Goal: Task Accomplishment & Management: Manage account settings

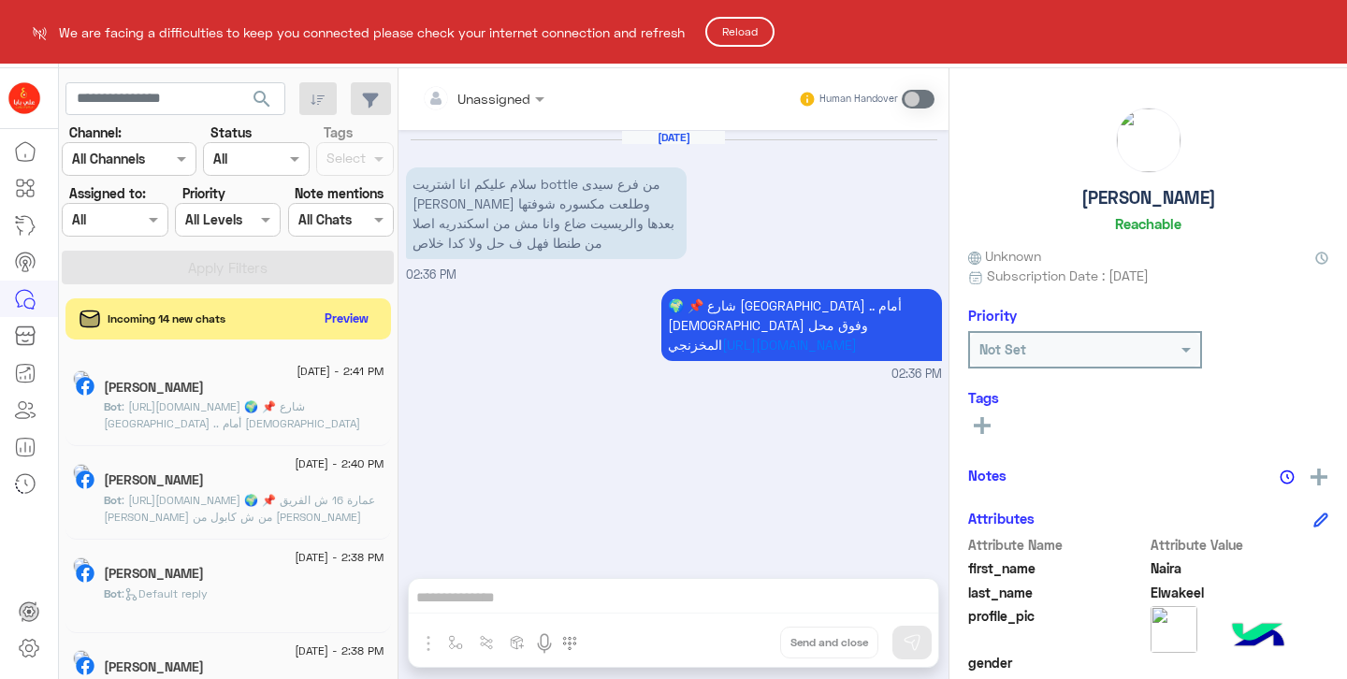
scroll to position [407, 0]
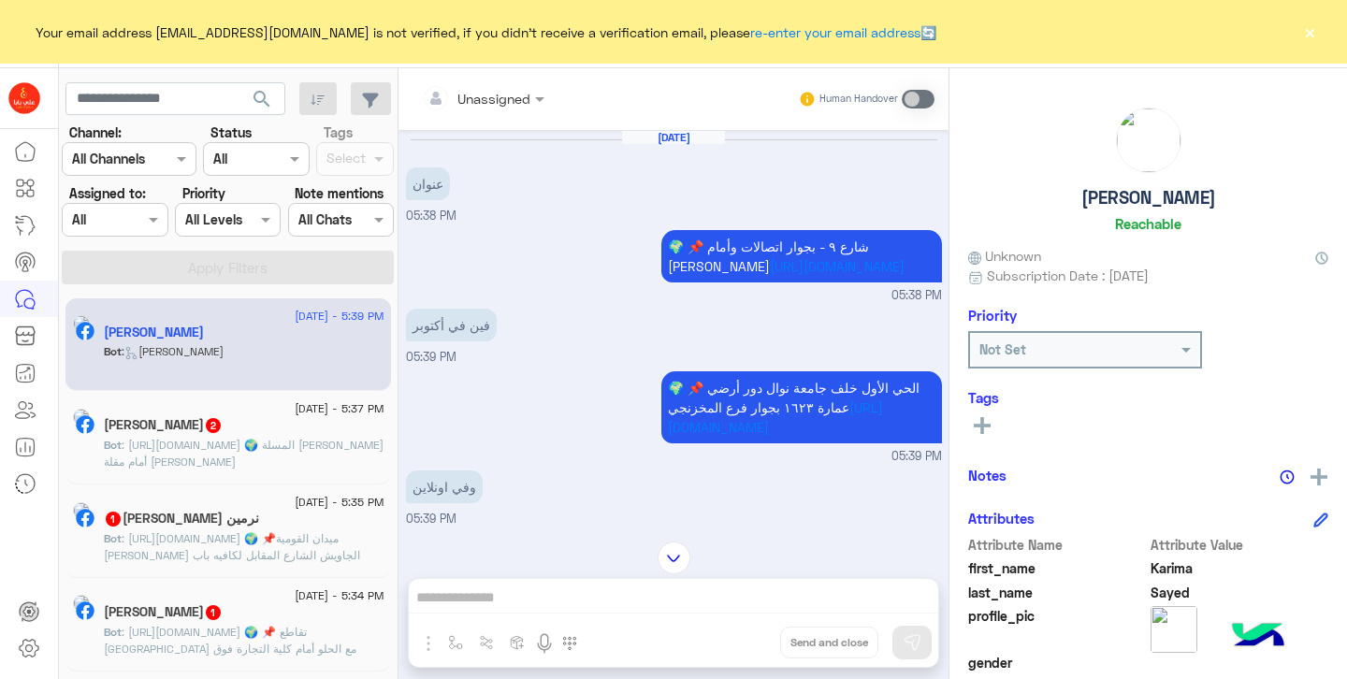
click at [214, 427] on span "2" at bounding box center [213, 425] width 15 height 15
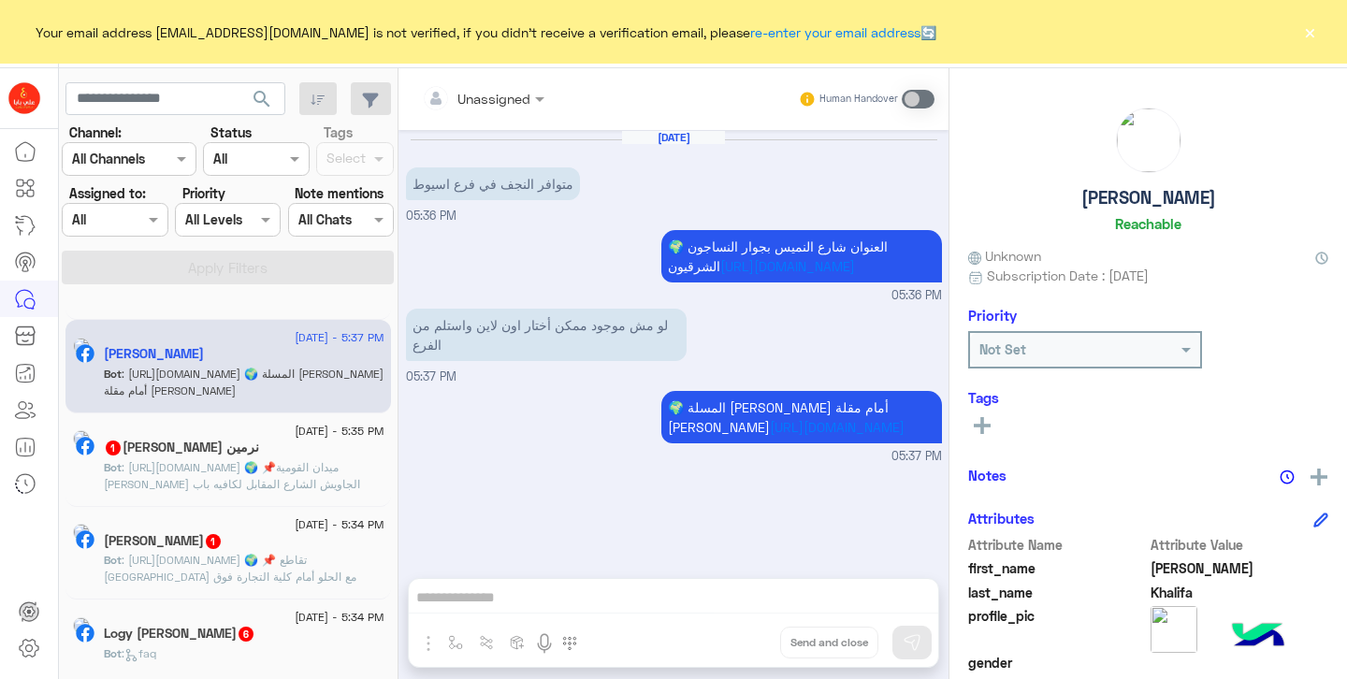
scroll to position [96, 0]
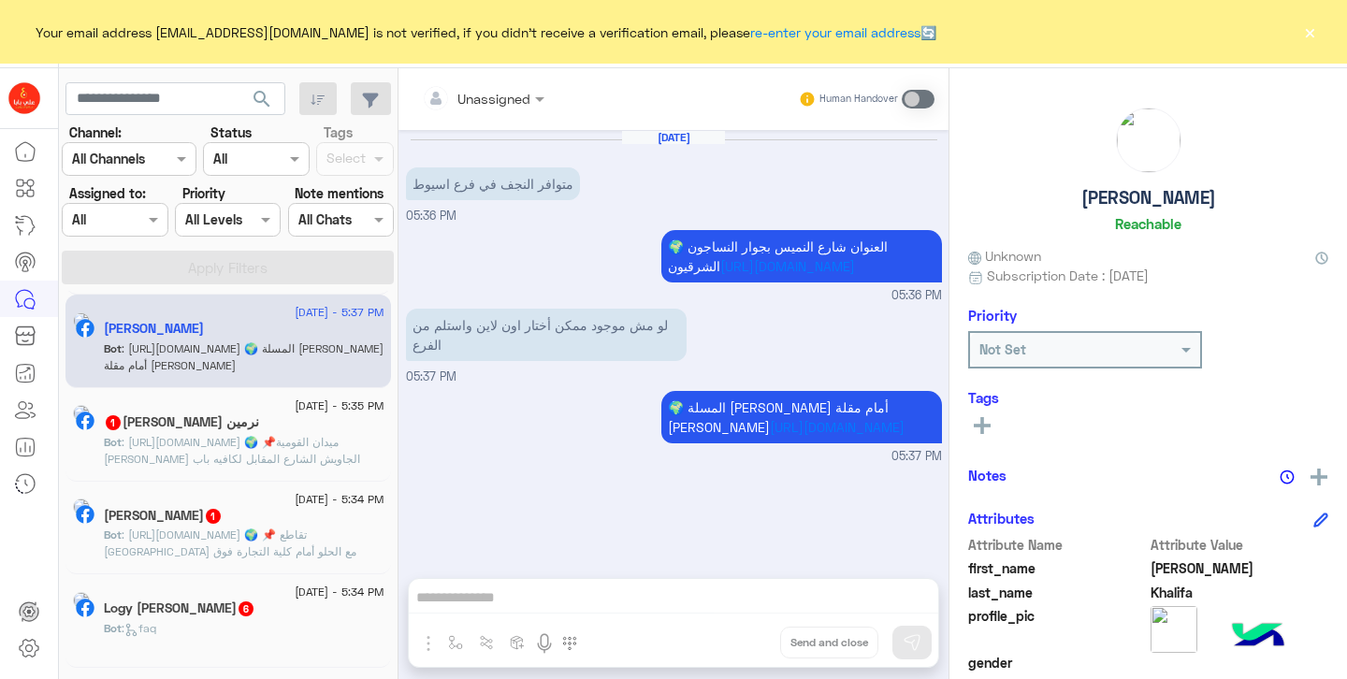
click at [260, 441] on p "Bot : [URL][DOMAIN_NAME] 🌍 📌ميدان القومية [PERSON_NAME] الجاويش الشارع المقابل …" at bounding box center [244, 459] width 281 height 51
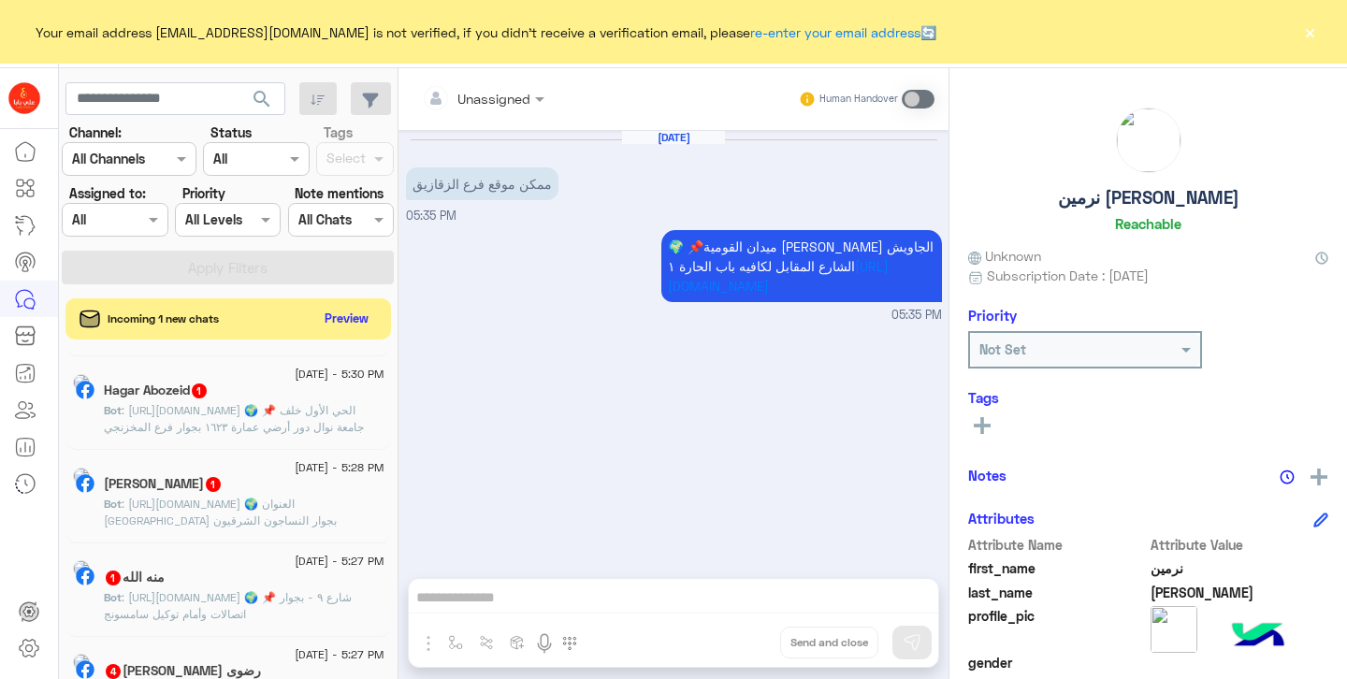
scroll to position [874, 0]
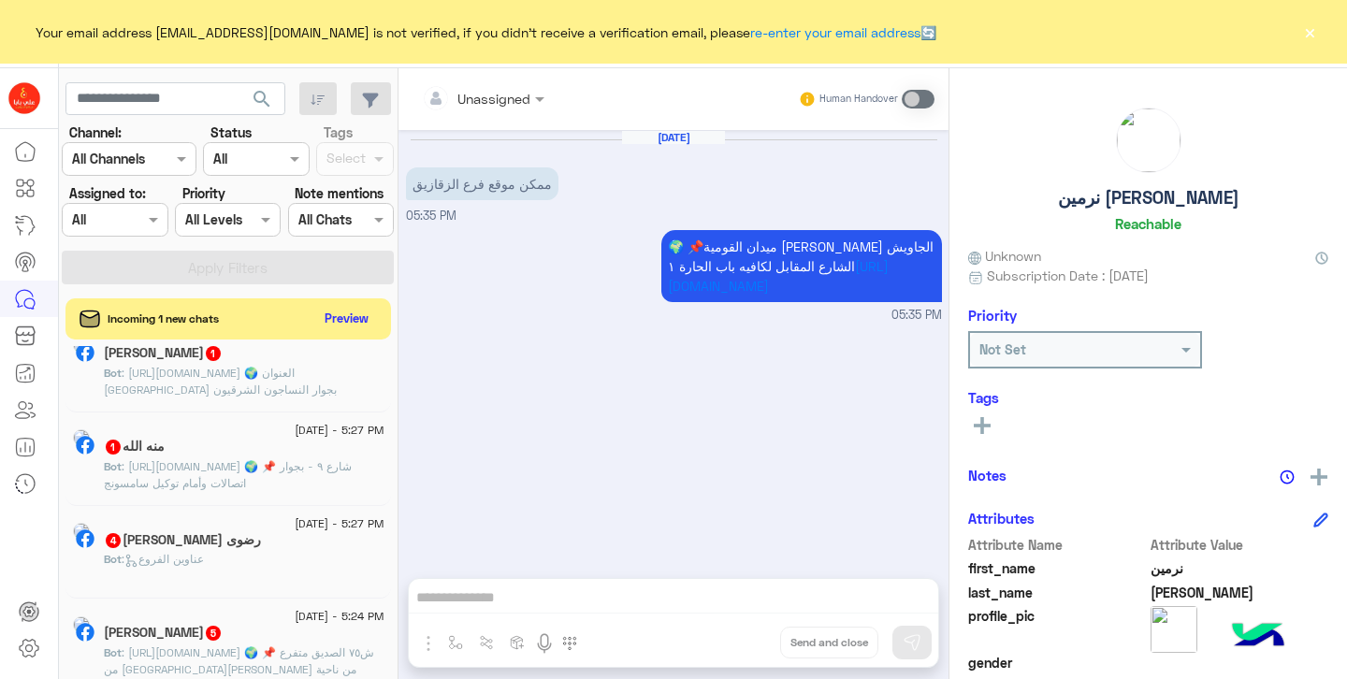
click at [211, 462] on p "Bot : [URL][DOMAIN_NAME] 🌍 📌 شارع ٩ - بجوار اتصالات وأمام توكيل سامسونج" at bounding box center [244, 475] width 281 height 34
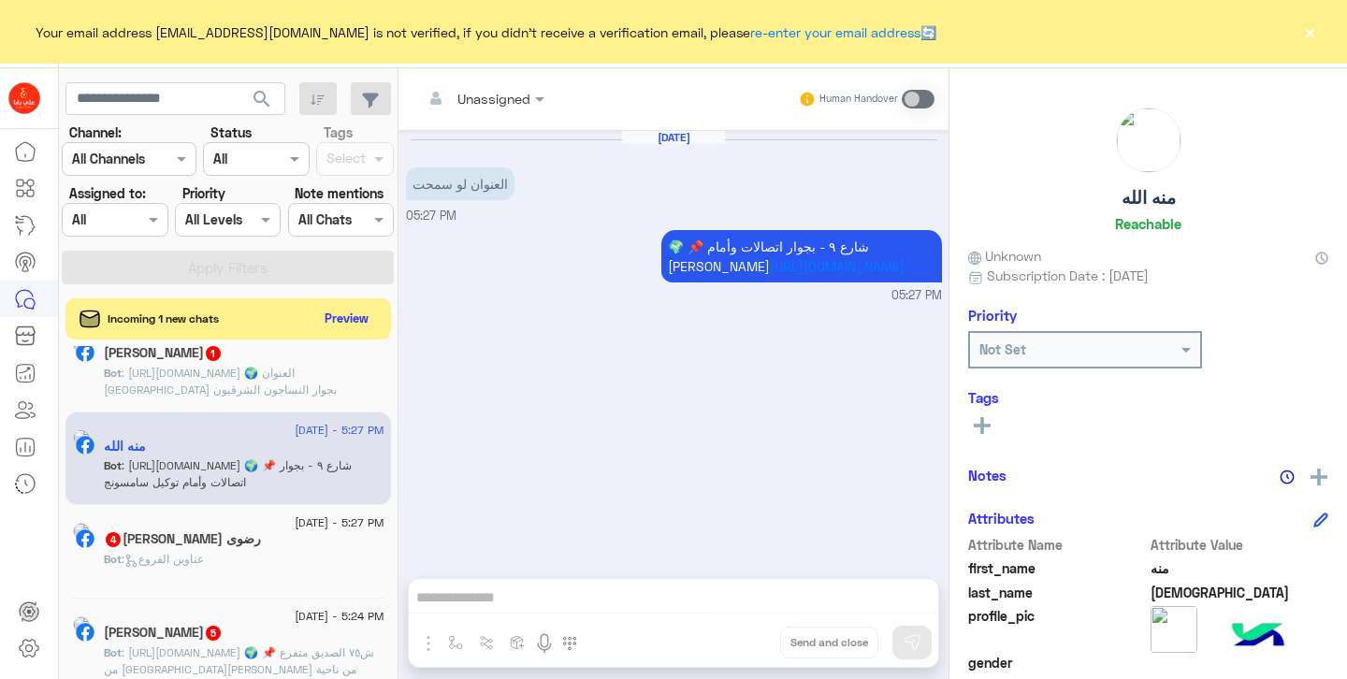
click at [252, 544] on h5 "رضوى [PERSON_NAME] 4" at bounding box center [182, 539] width 157 height 16
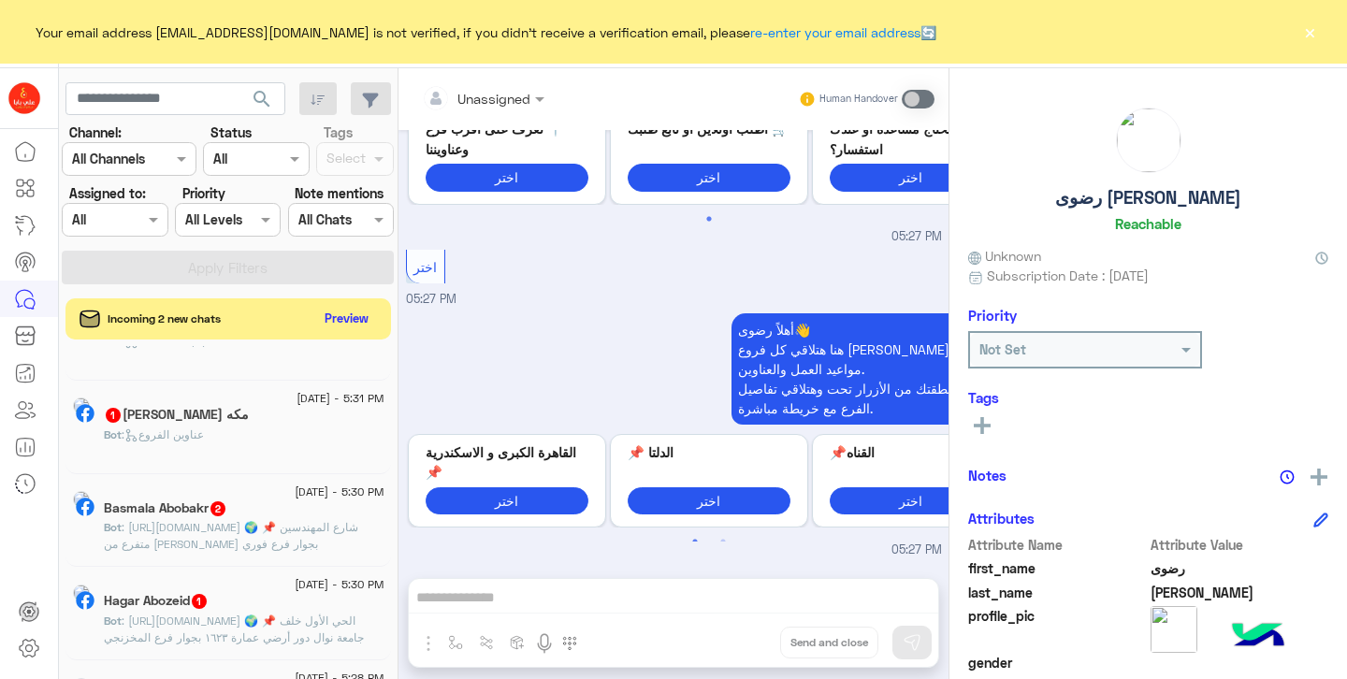
scroll to position [374, 0]
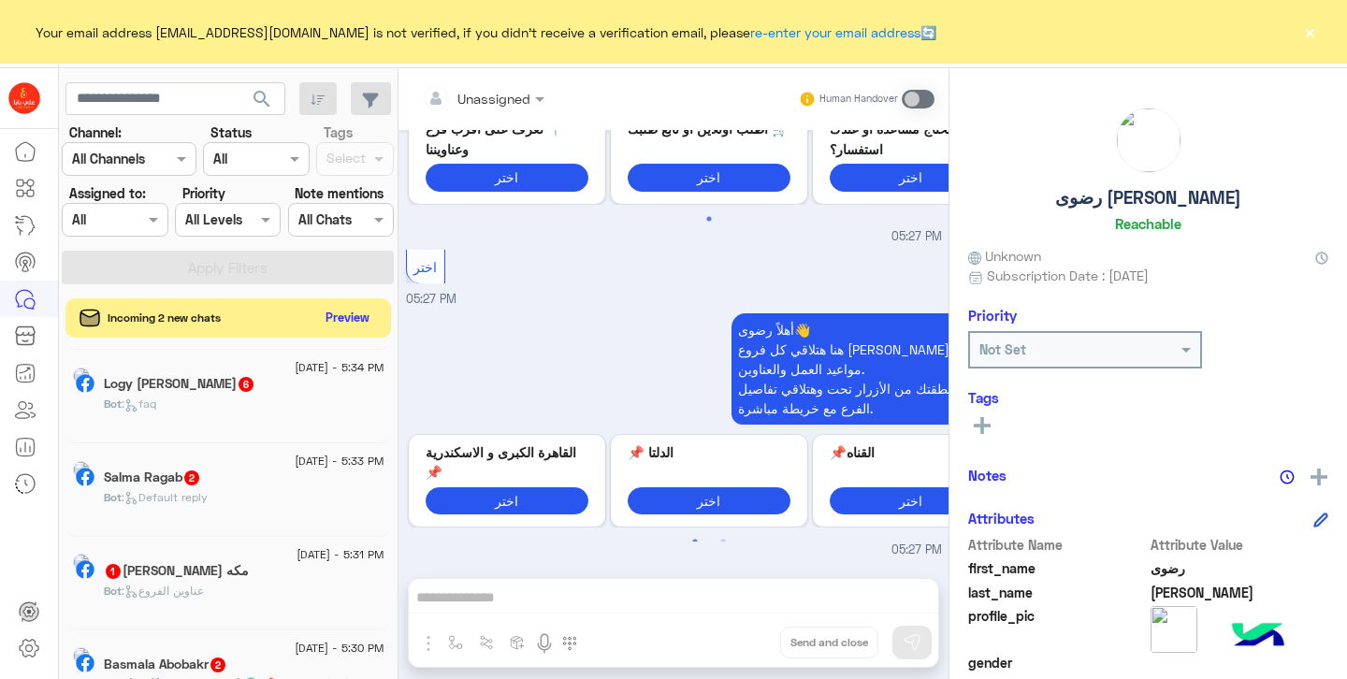
click at [355, 318] on button "Preview" at bounding box center [348, 317] width 58 height 25
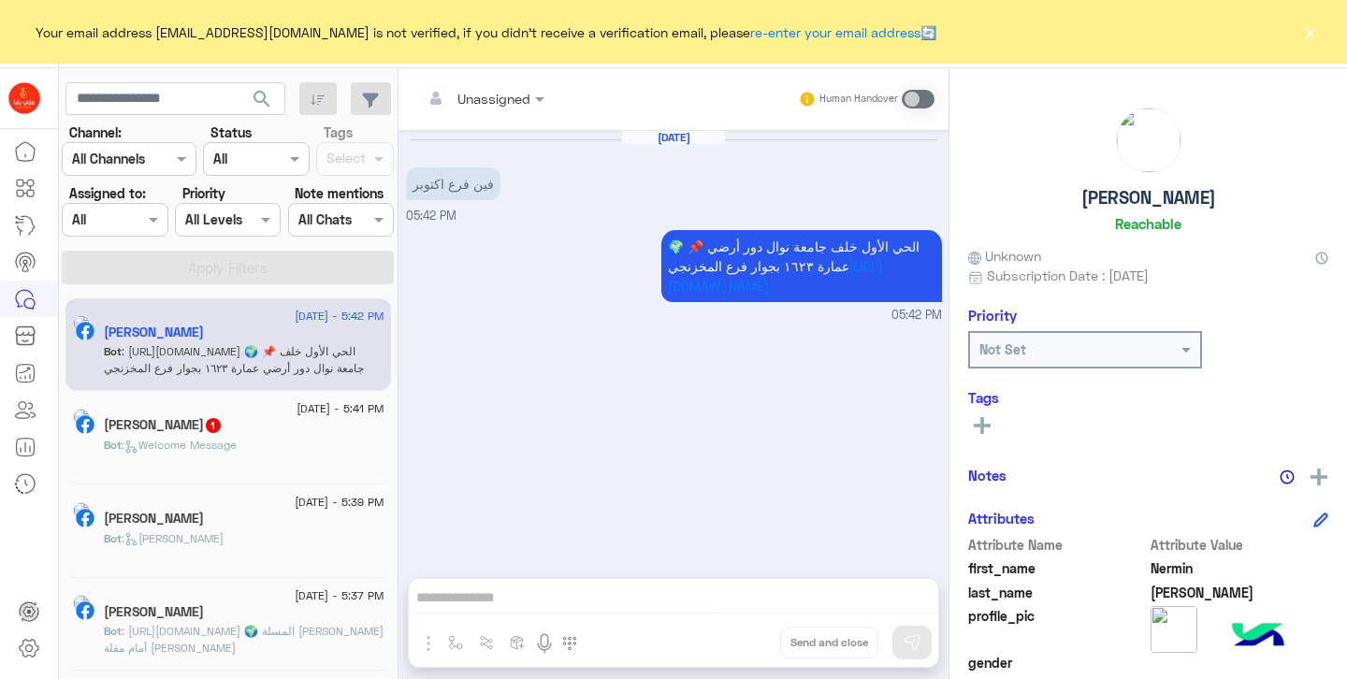
click at [224, 335] on div "[PERSON_NAME]" at bounding box center [244, 335] width 281 height 20
click at [206, 431] on h5 "[PERSON_NAME] 1" at bounding box center [163, 425] width 119 height 16
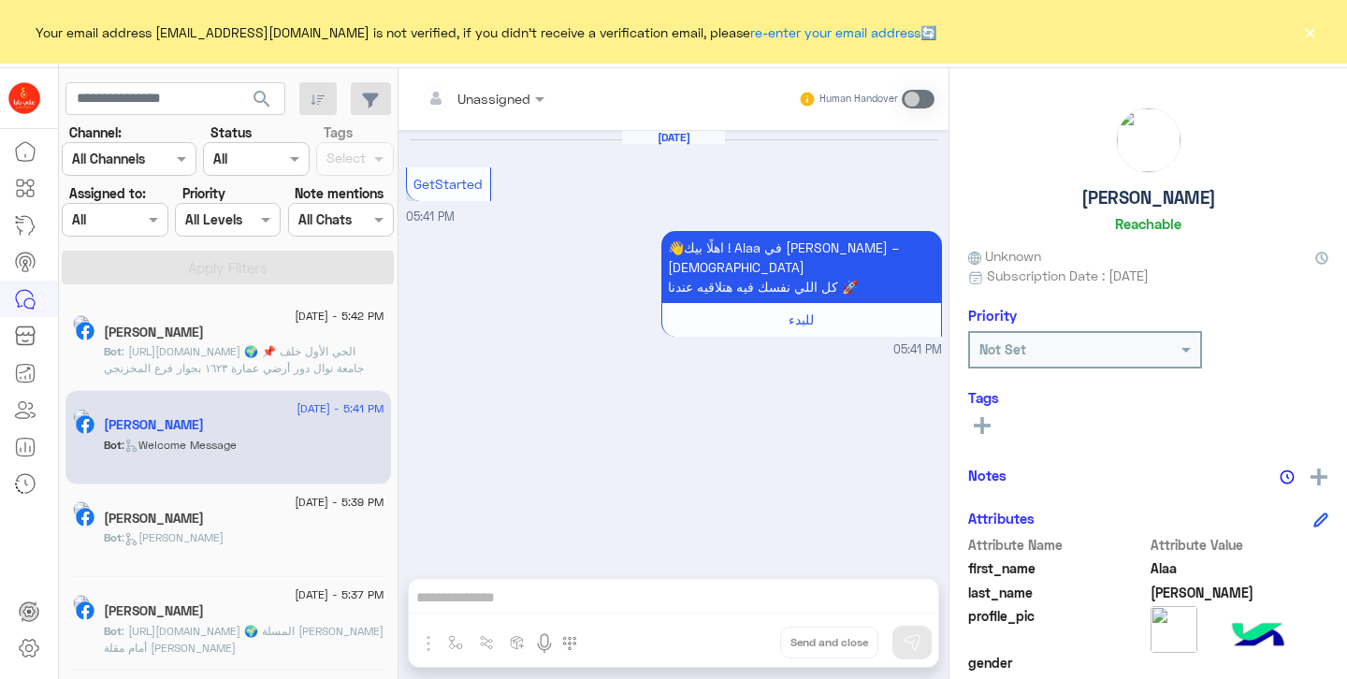
click at [210, 343] on p "Bot : [URL][DOMAIN_NAME] 🌍 📌 الحي الأول خلف جامعة نوال دور أرضي عمارة ١٦٢٣ بجوا…" at bounding box center [244, 360] width 281 height 34
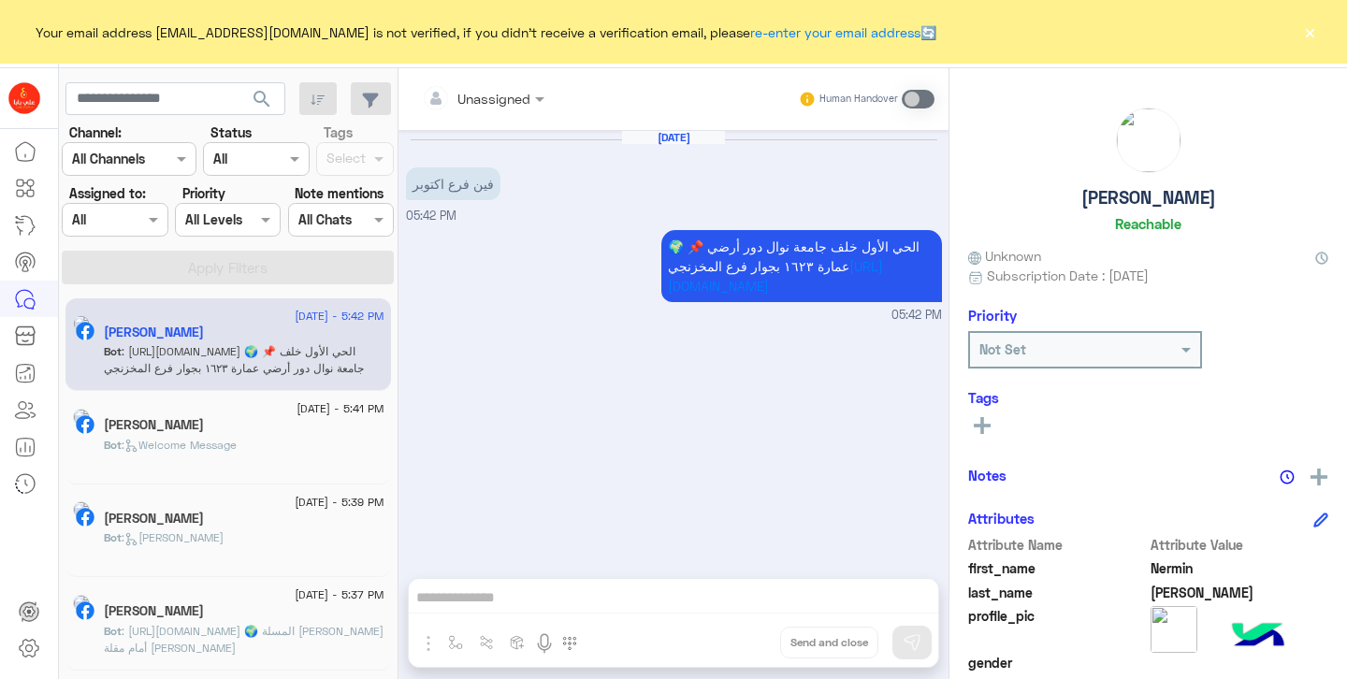
click at [266, 429] on div "[PERSON_NAME]" at bounding box center [244, 427] width 281 height 20
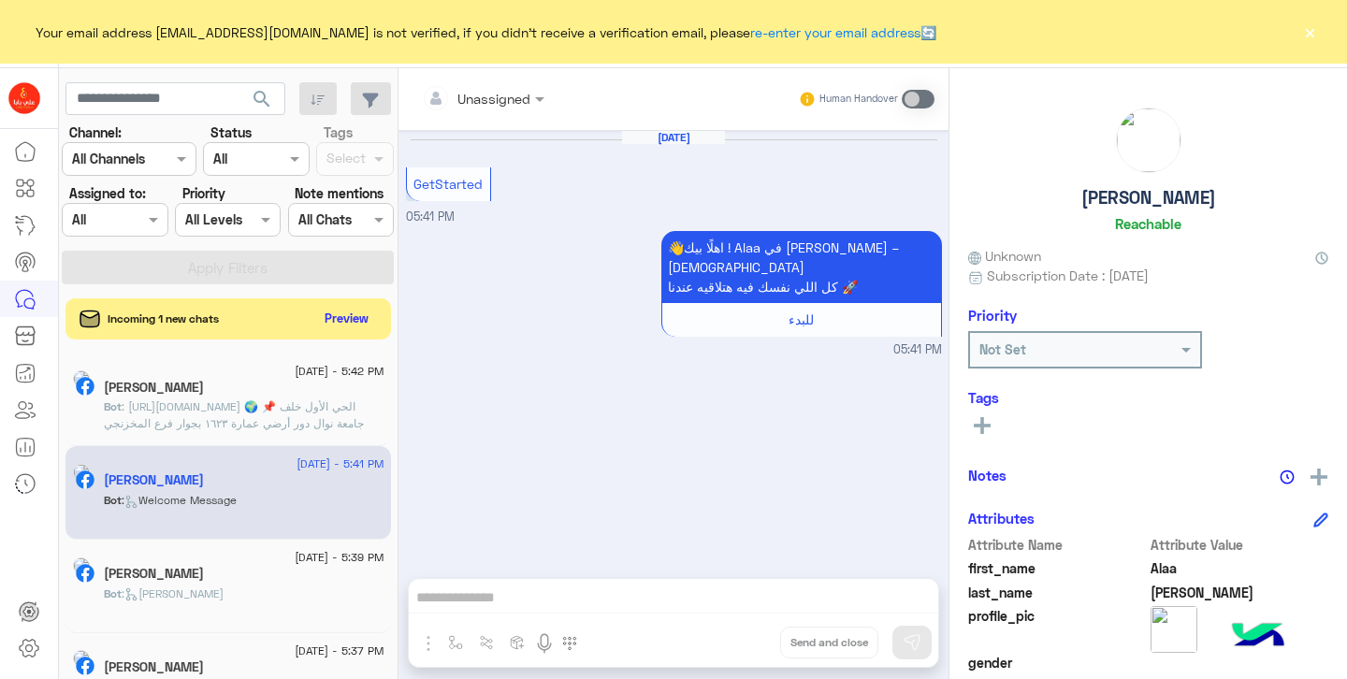
click at [234, 406] on span ": [URL][DOMAIN_NAME] 🌍 📌 الحي الأول خلف جامعة نوال دور أرضي عمارة ١٦٢٣ بجوار فر…" at bounding box center [234, 415] width 260 height 31
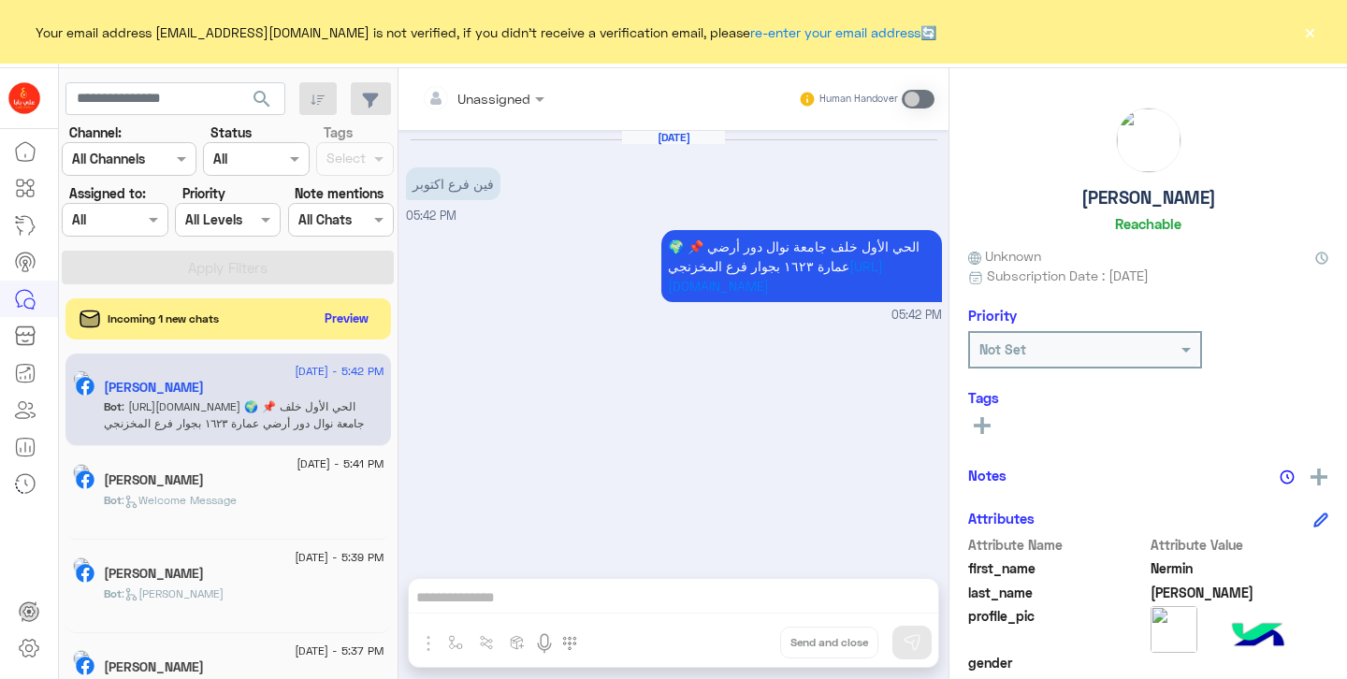
click at [187, 507] on p "Bot : Welcome Message" at bounding box center [170, 500] width 133 height 17
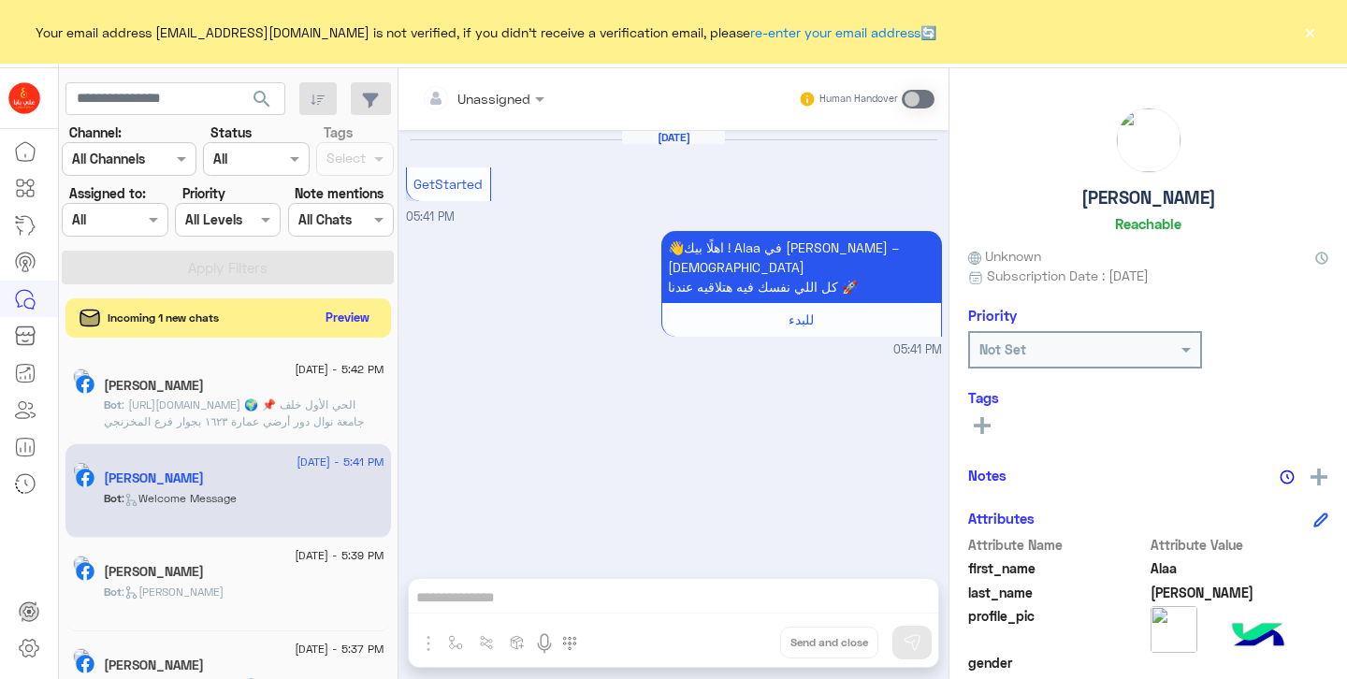
click at [370, 317] on button "Preview" at bounding box center [348, 317] width 58 height 25
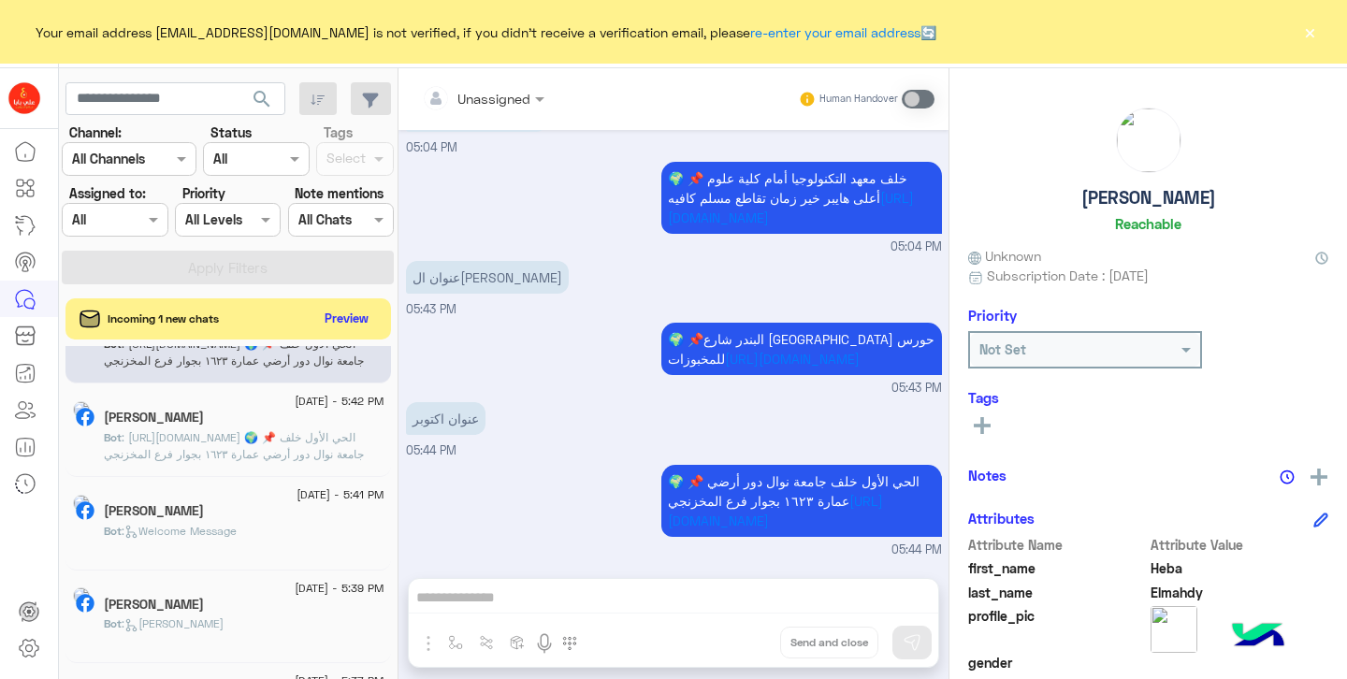
scroll to position [82, 0]
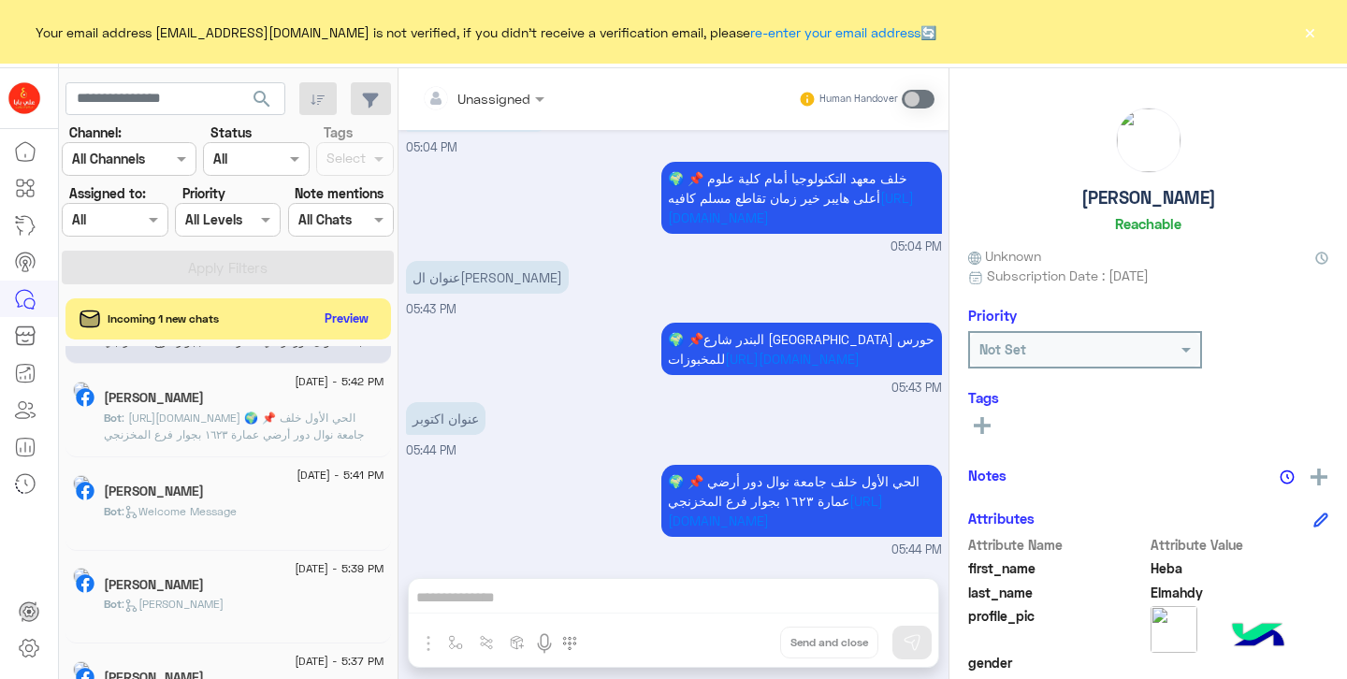
click at [198, 493] on h5 "[PERSON_NAME]" at bounding box center [154, 492] width 100 height 16
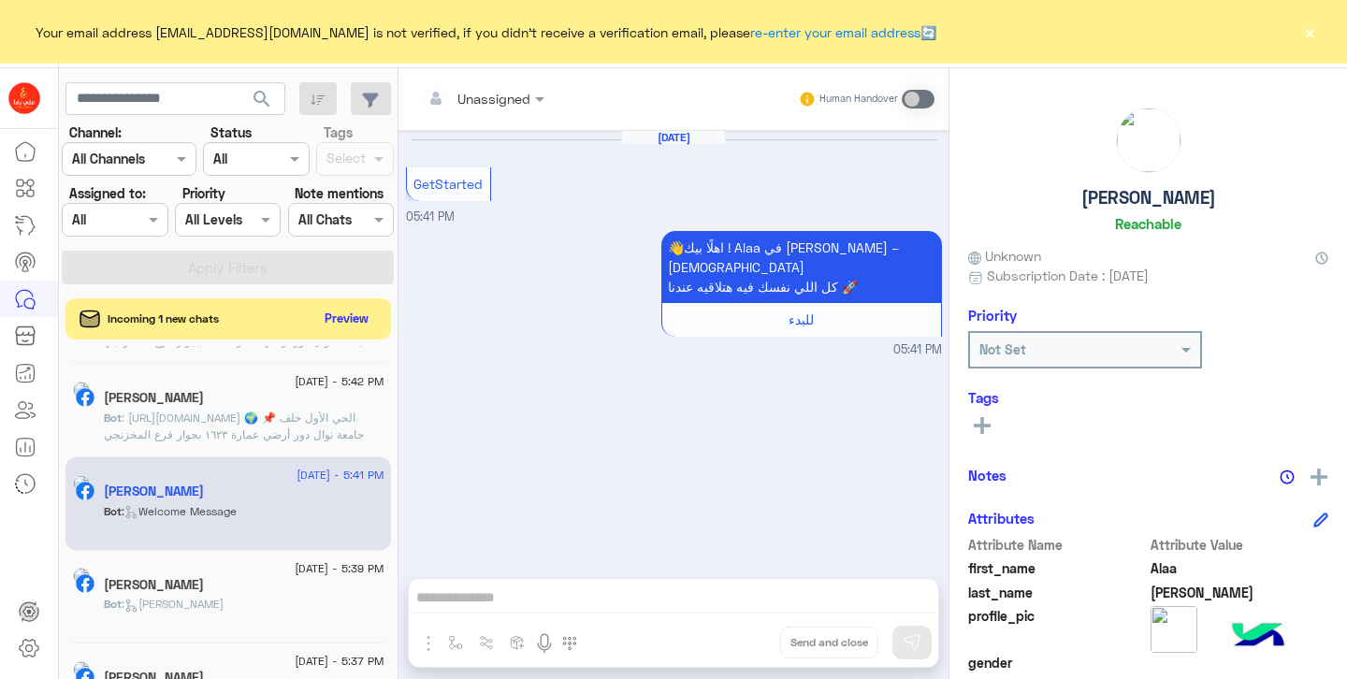
click at [212, 583] on div "[PERSON_NAME]" at bounding box center [244, 587] width 281 height 20
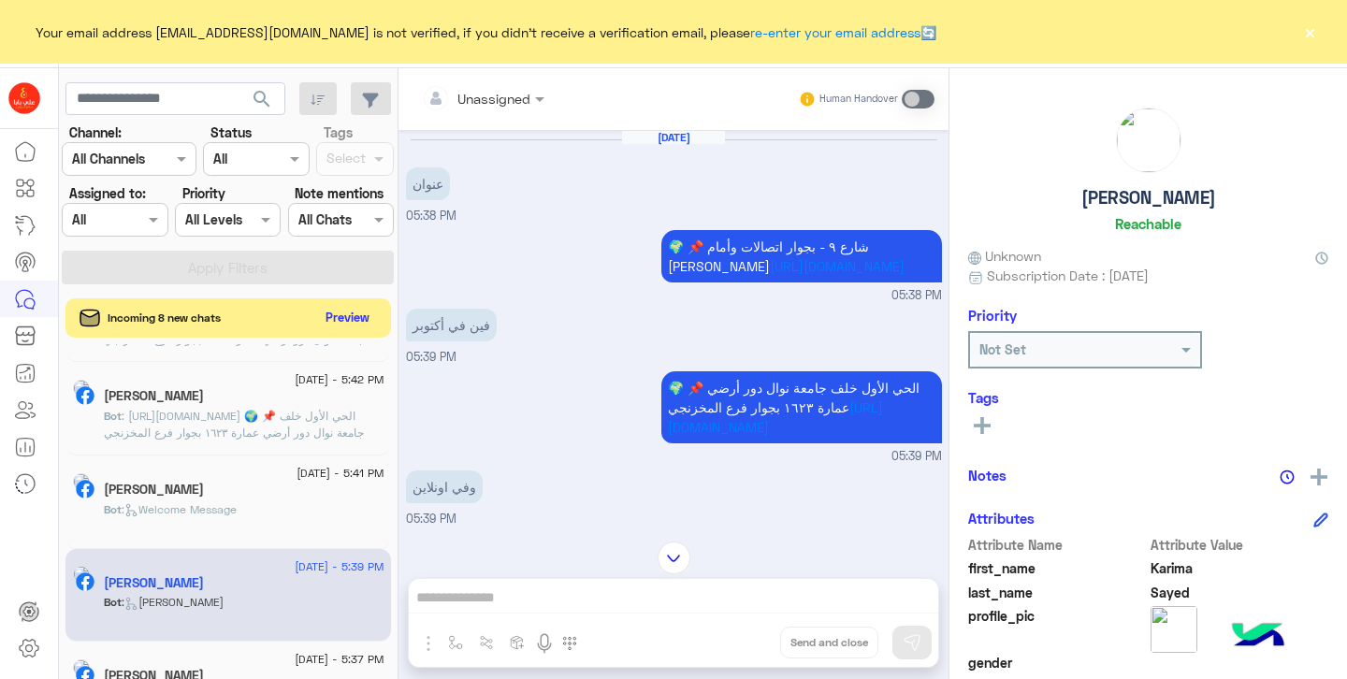
click at [344, 322] on button "Preview" at bounding box center [348, 317] width 58 height 25
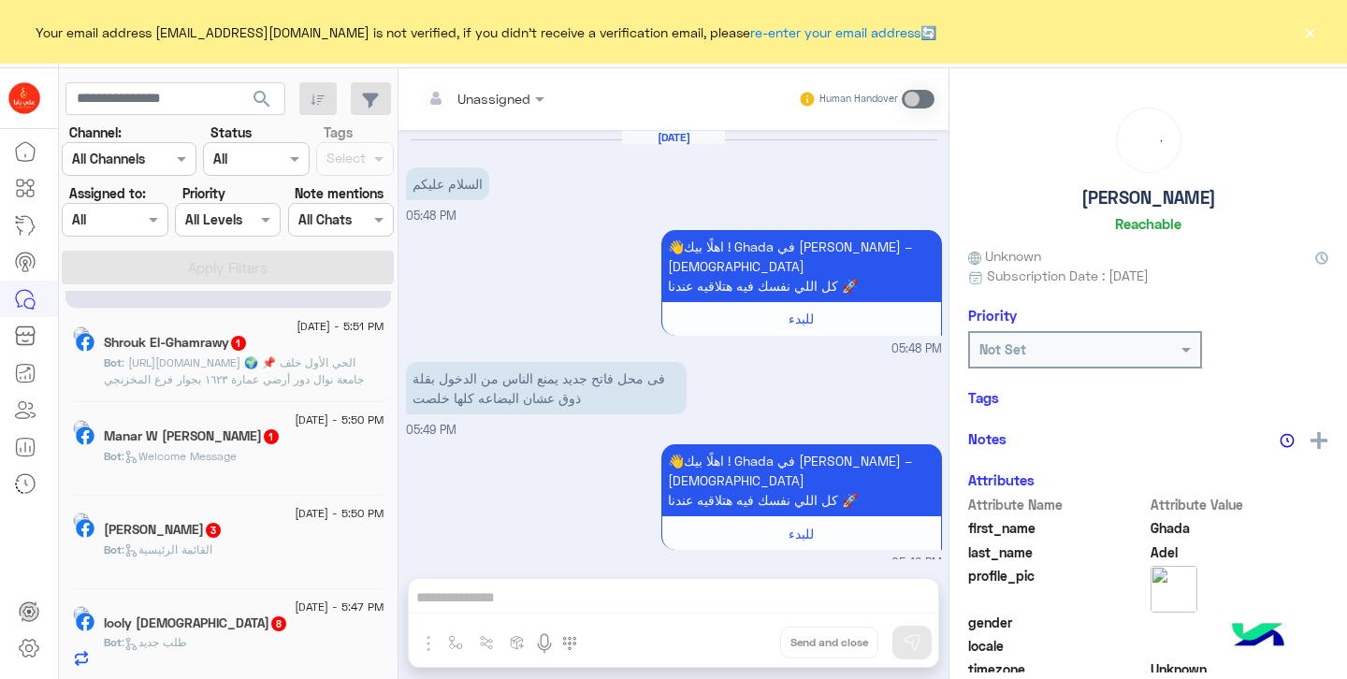
scroll to position [792, 0]
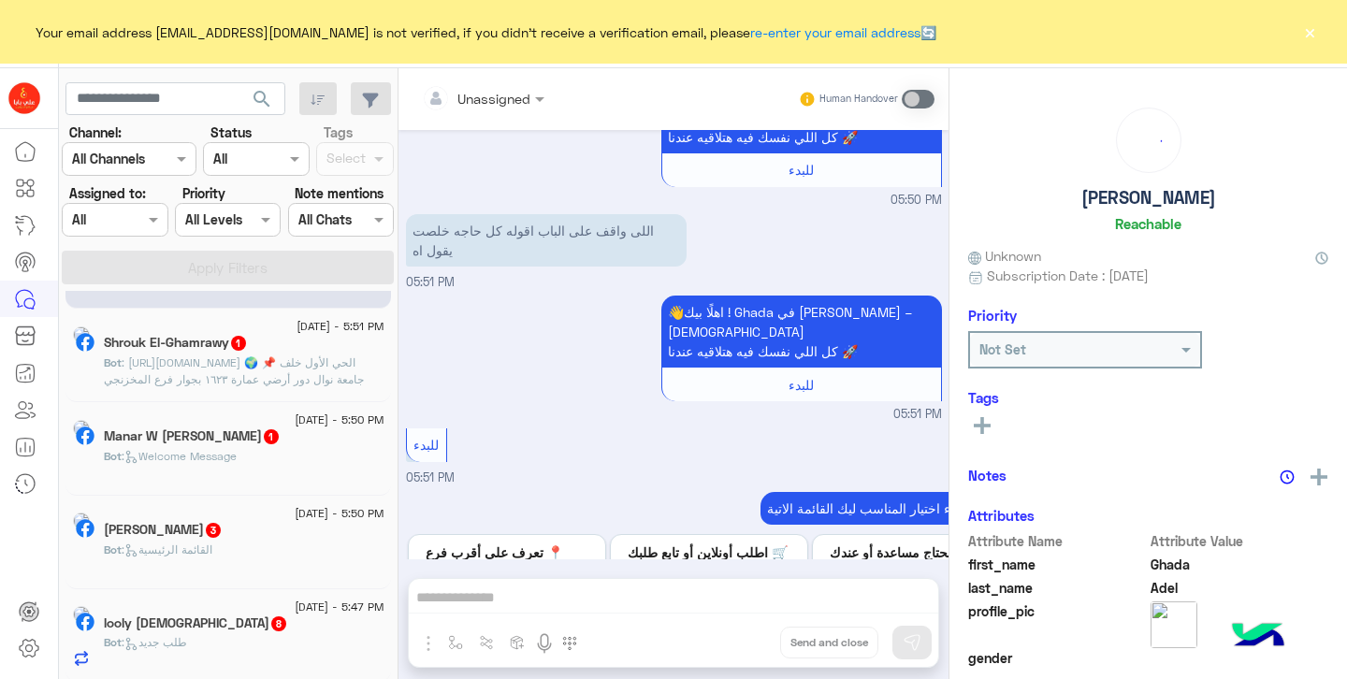
click at [253, 363] on span ": [URL][DOMAIN_NAME] 🌍 📌 الحي الأول خلف جامعة نوال دور أرضي عمارة ١٦٢٣ بجوار فر…" at bounding box center [234, 371] width 260 height 31
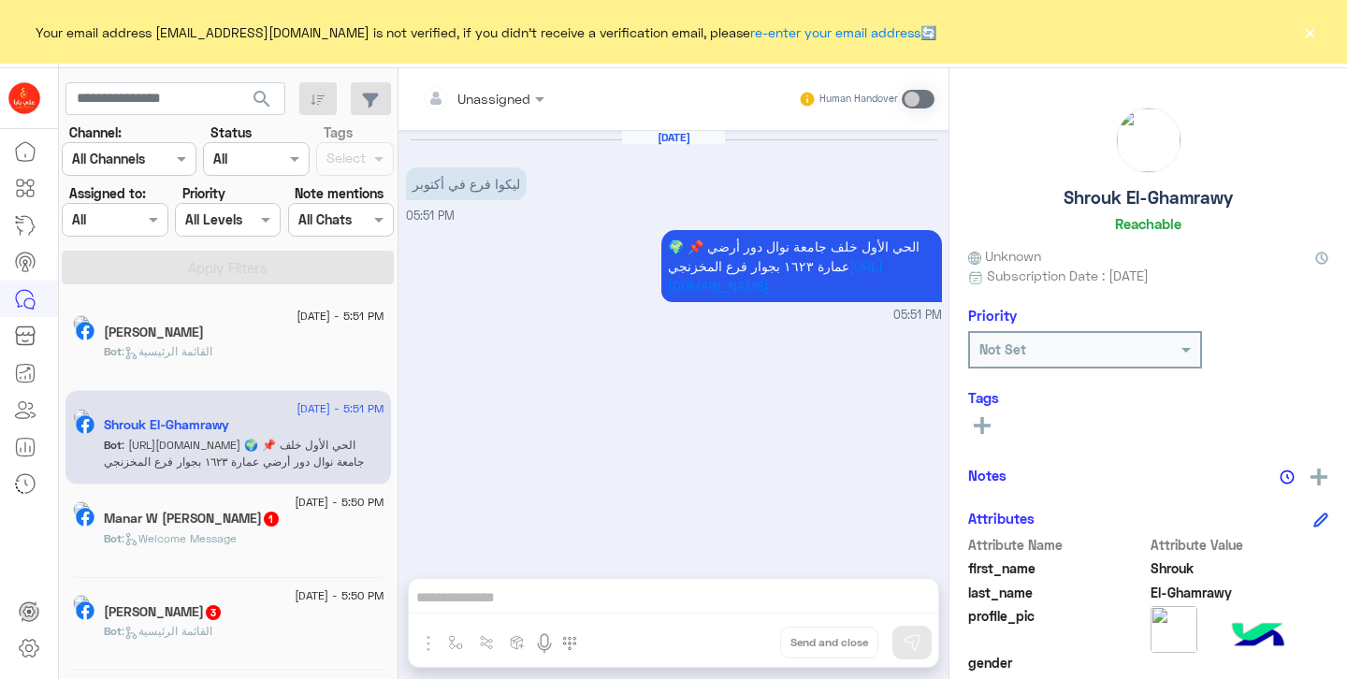
click at [206, 440] on span ": [URL][DOMAIN_NAME] 🌍 📌 الحي الأول خلف جامعة نوال دور أرضي عمارة ١٦٢٣ بجوار فر…" at bounding box center [234, 453] width 260 height 31
click at [212, 348] on span ": القائمة الرئيسية" at bounding box center [167, 351] width 91 height 14
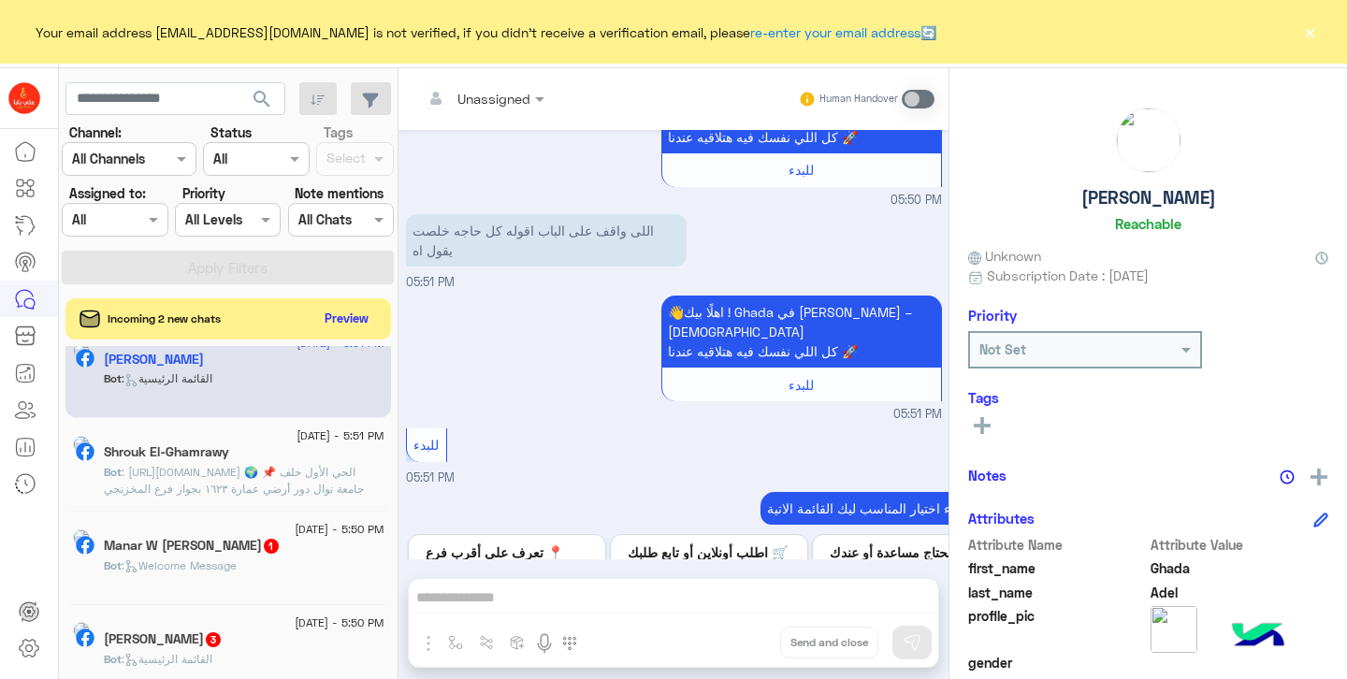
scroll to position [56, 0]
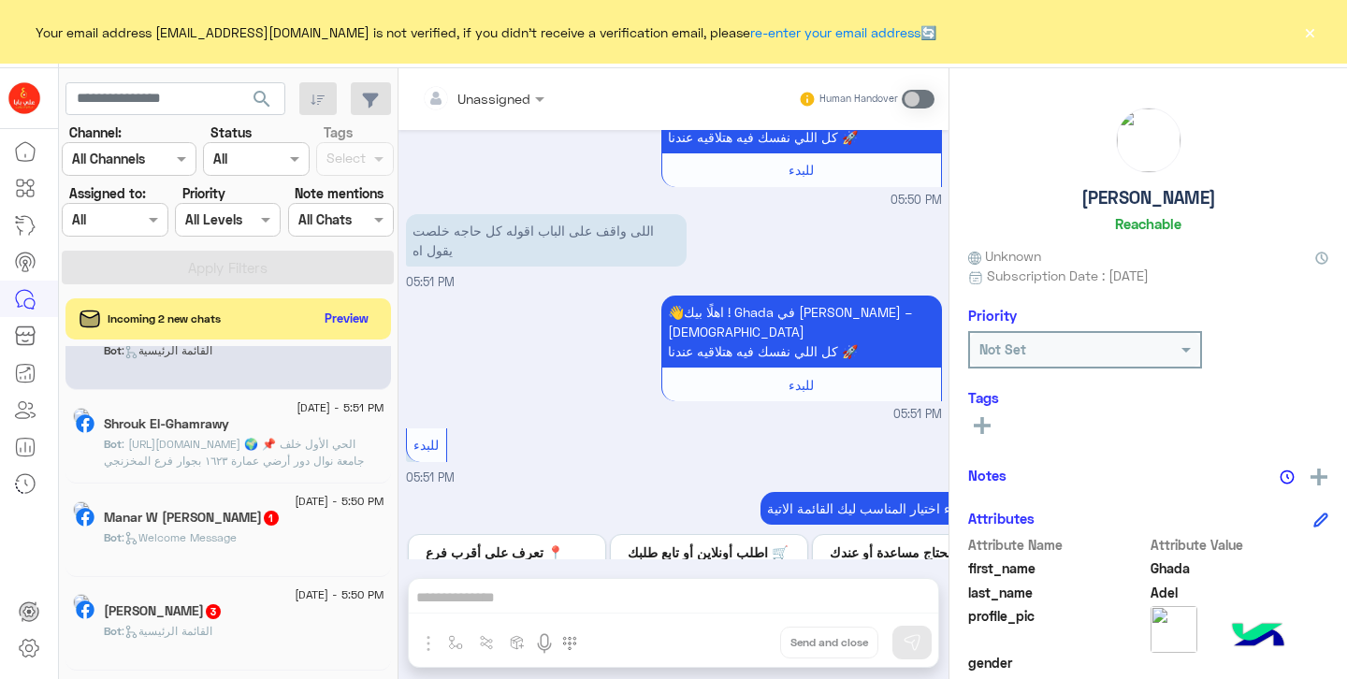
click at [249, 448] on span ": [URL][DOMAIN_NAME] 🌍 📌 الحي الأول خلف جامعة نوال دور أرضي عمارة ١٦٢٣ بجوار فر…" at bounding box center [234, 452] width 260 height 31
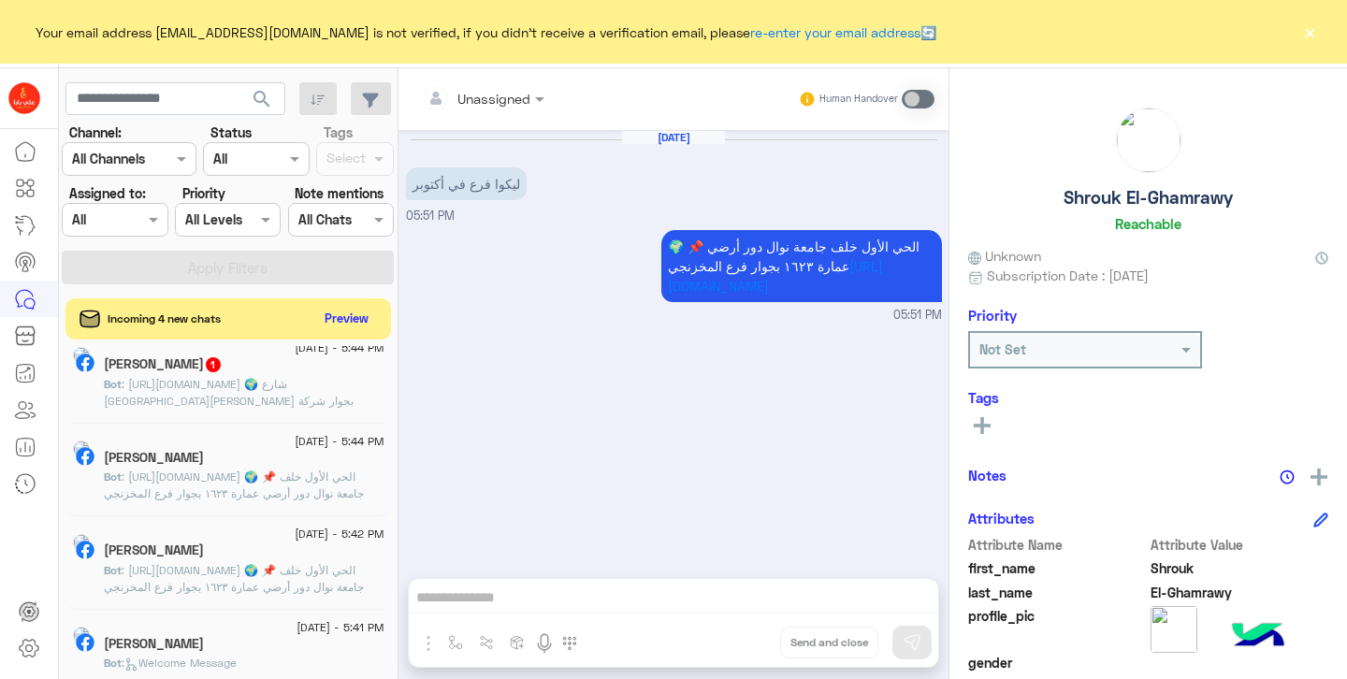
scroll to position [697, 0]
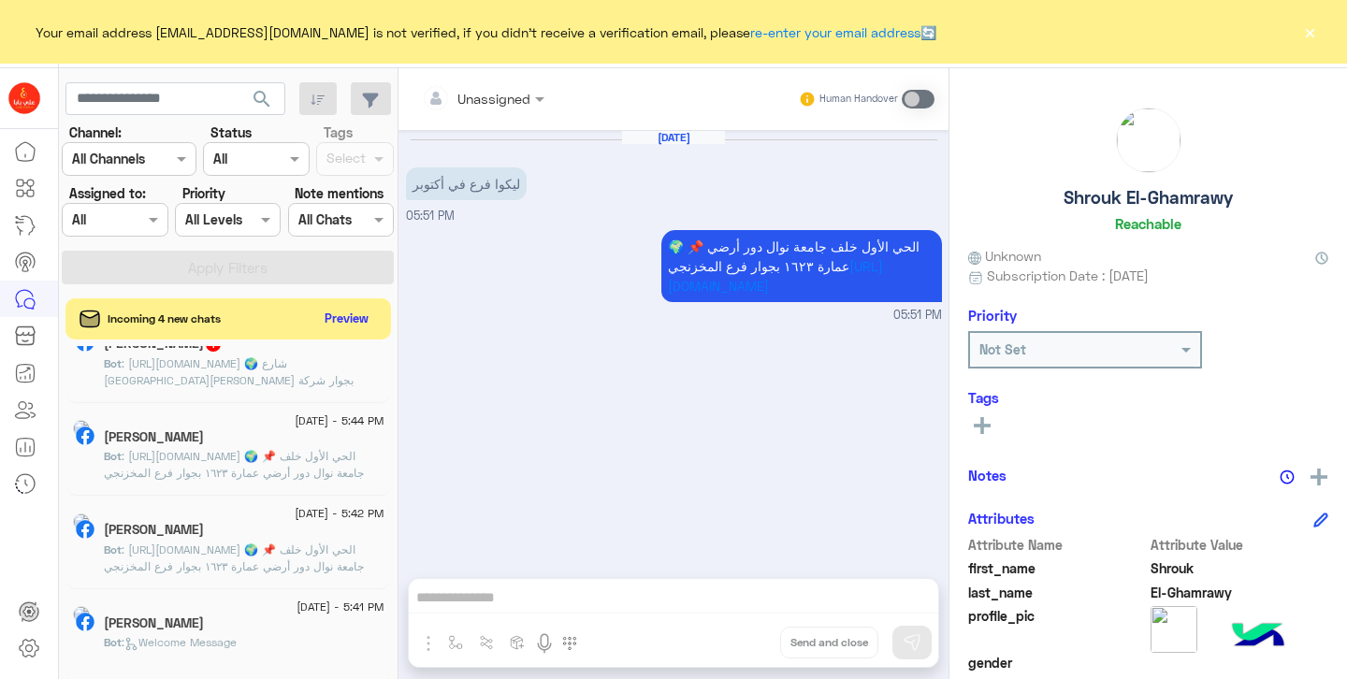
click at [194, 459] on span ": [URL][DOMAIN_NAME] 🌍 📌 الحي الأول خلف جامعة نوال دور أرضي عمارة ١٦٢٣ بجوار فر…" at bounding box center [234, 464] width 260 height 31
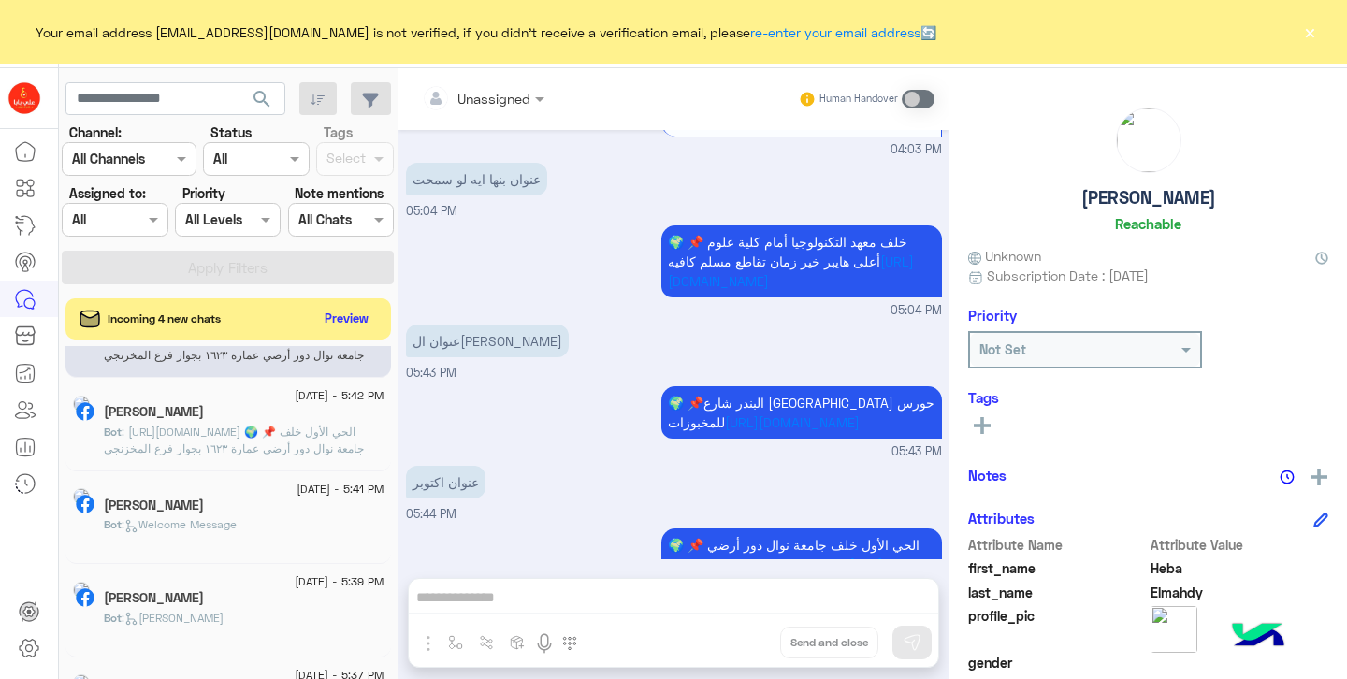
scroll to position [826, 0]
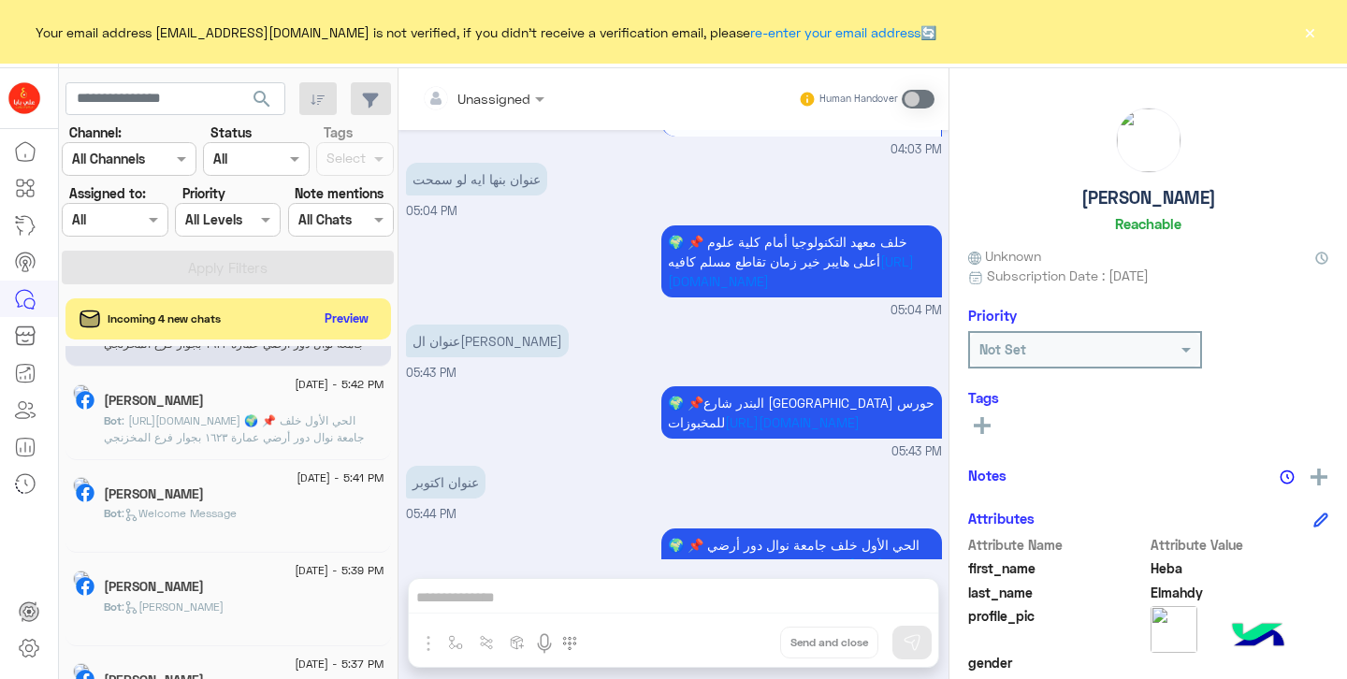
click at [210, 506] on div "[PERSON_NAME]" at bounding box center [244, 497] width 281 height 20
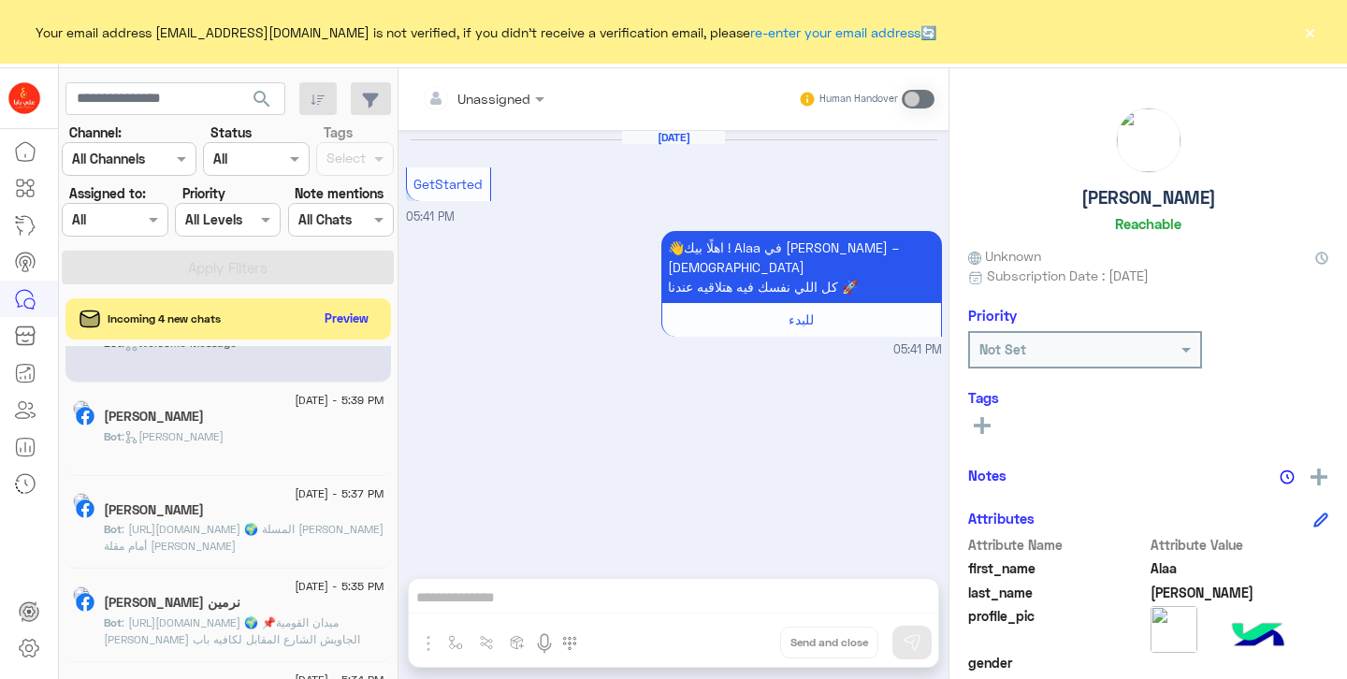
scroll to position [1041, 0]
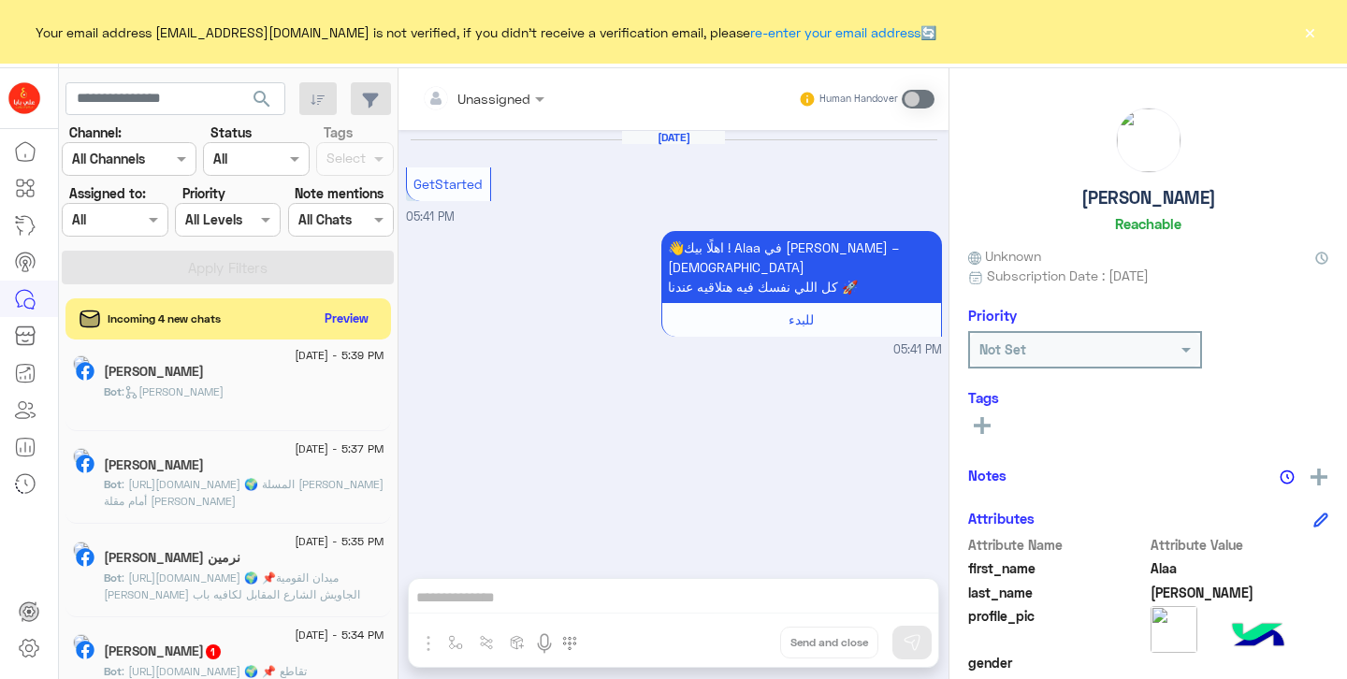
click at [231, 396] on div "Bot : [PERSON_NAME]" at bounding box center [244, 400] width 281 height 33
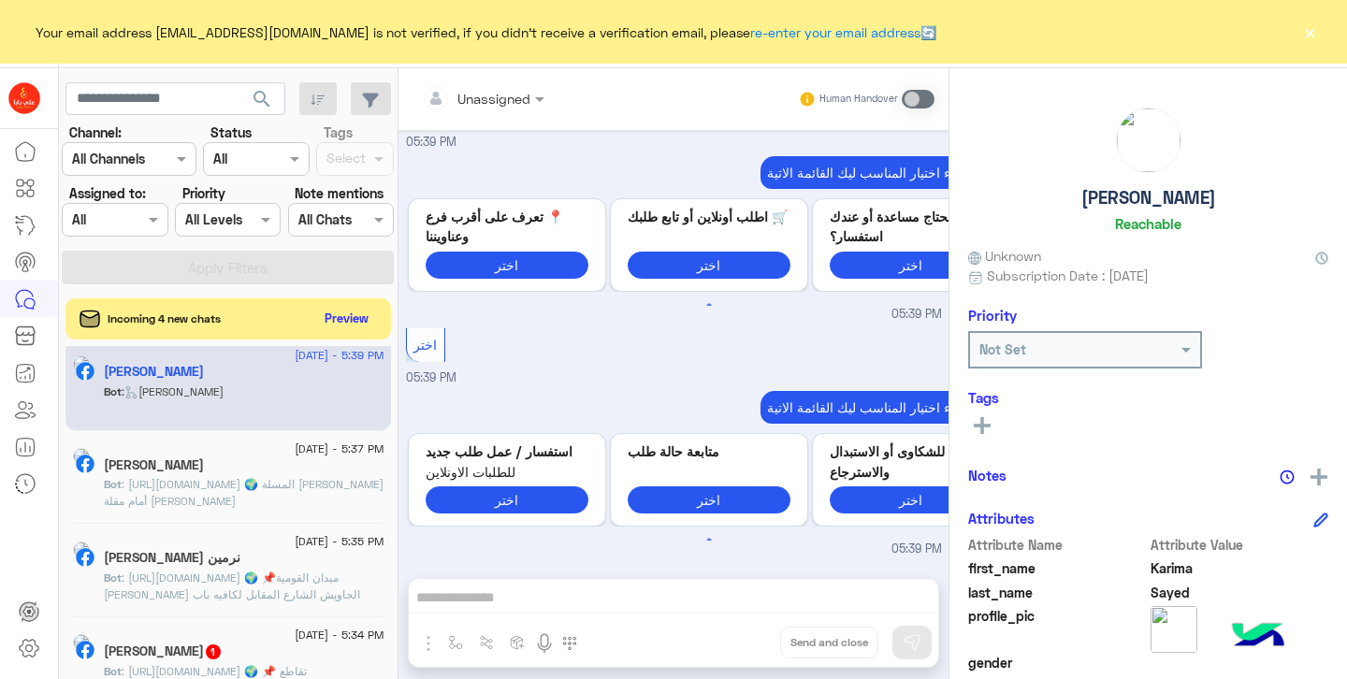
scroll to position [590, 0]
click at [31, 103] on img at bounding box center [24, 98] width 34 height 34
click at [28, 151] on icon at bounding box center [25, 151] width 22 height 22
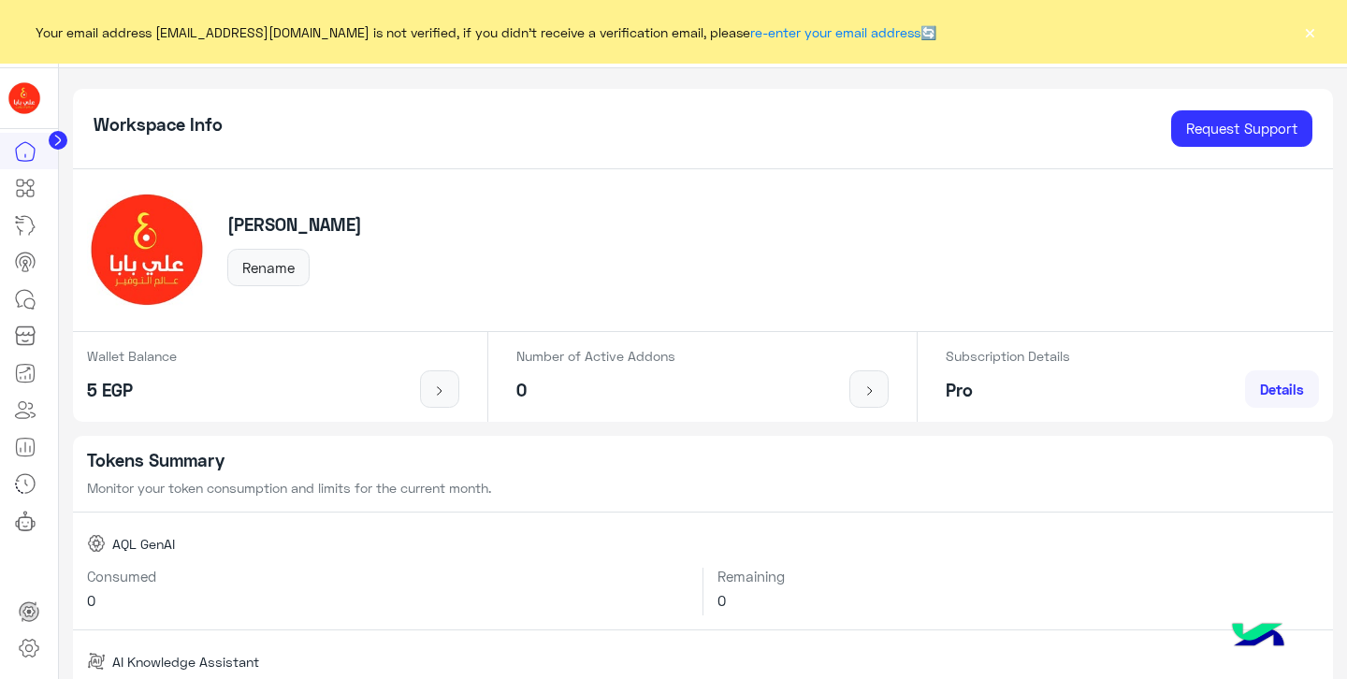
click at [155, 254] on img at bounding box center [147, 250] width 120 height 120
click at [31, 647] on icon at bounding box center [28, 649] width 7 height 7
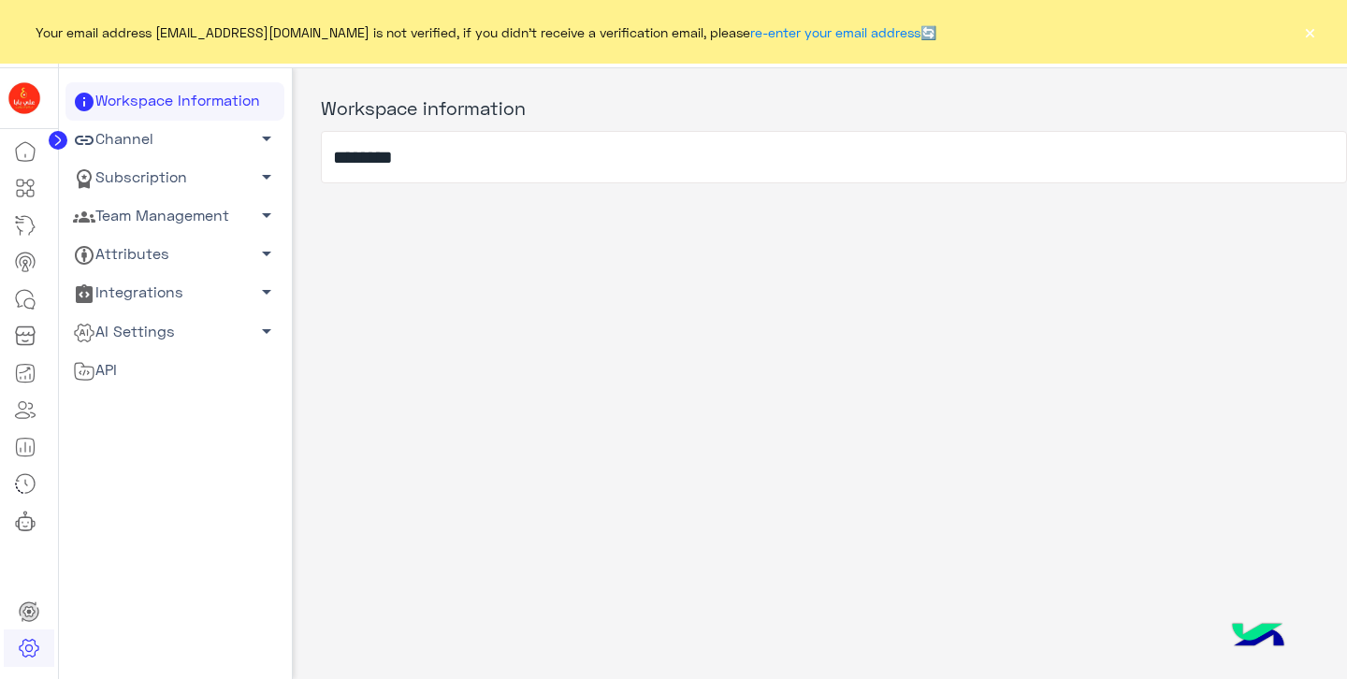
click at [174, 147] on link "Channel arrow_drop_down" at bounding box center [174, 140] width 219 height 38
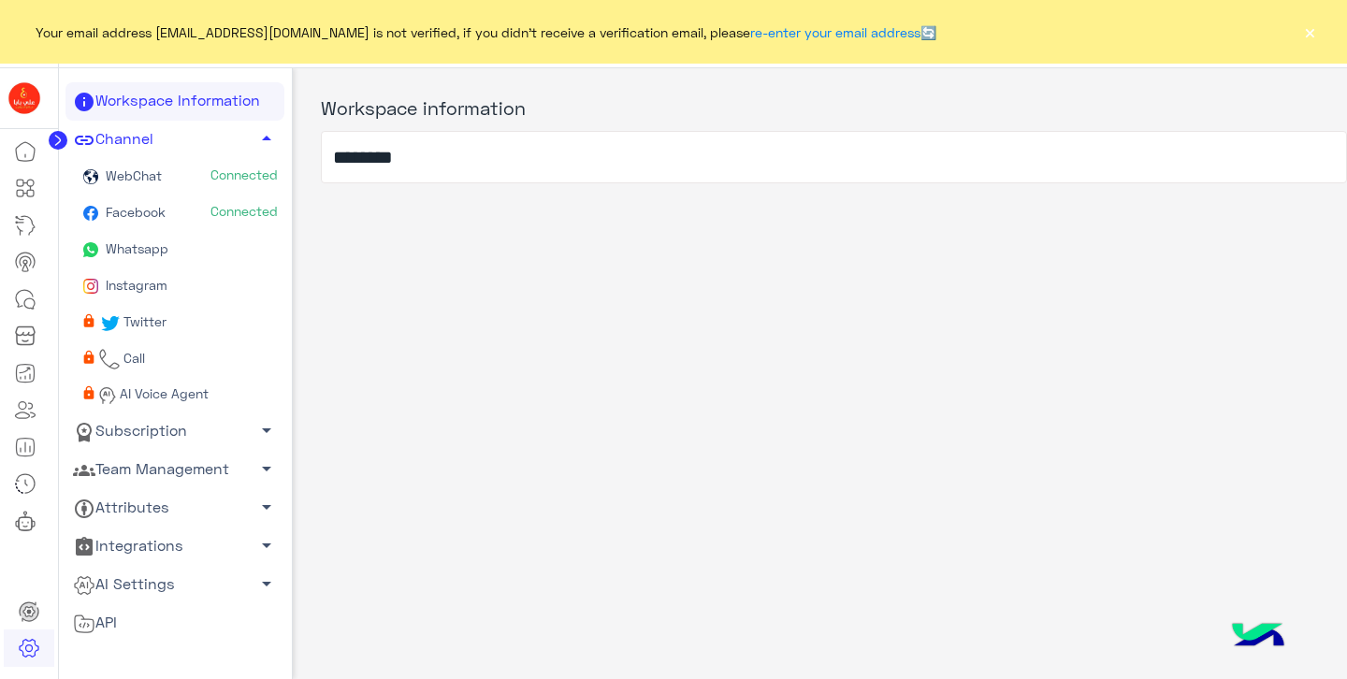
click at [211, 207] on span "Connected" at bounding box center [244, 211] width 67 height 19
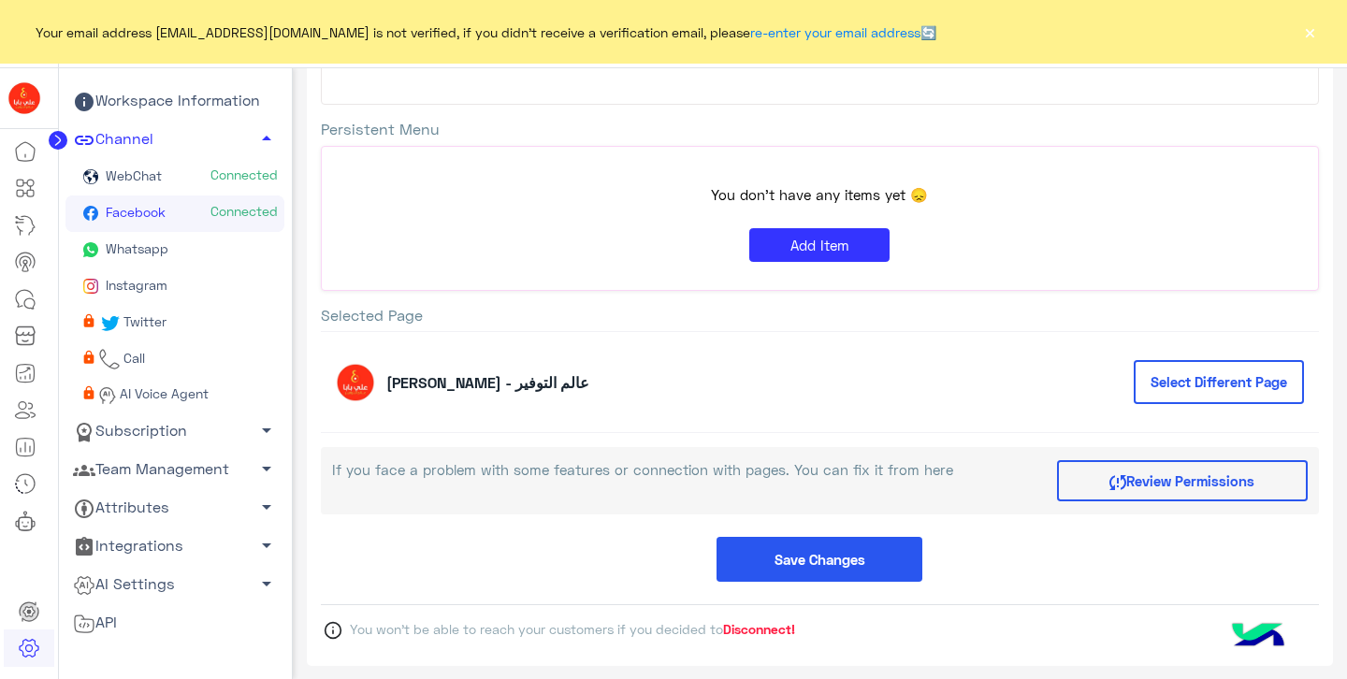
scroll to position [235, 0]
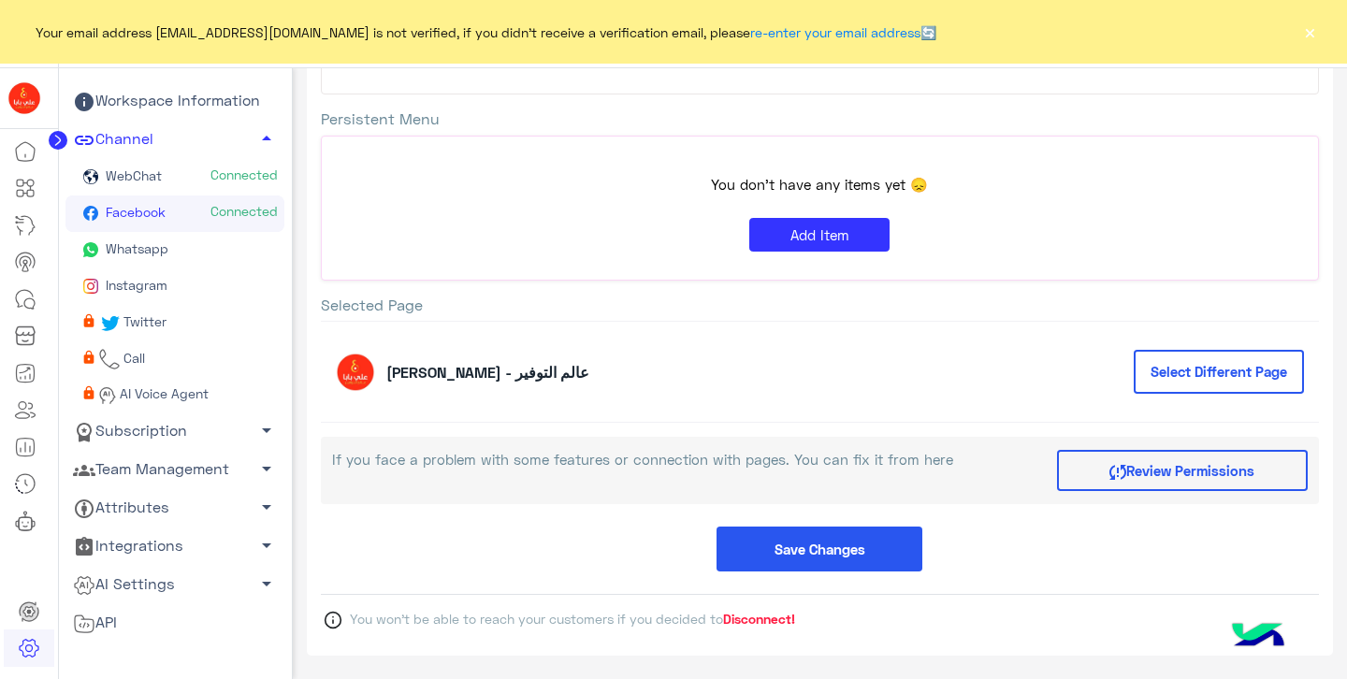
click at [773, 619] on span "Disconnect!" at bounding box center [759, 619] width 72 height 16
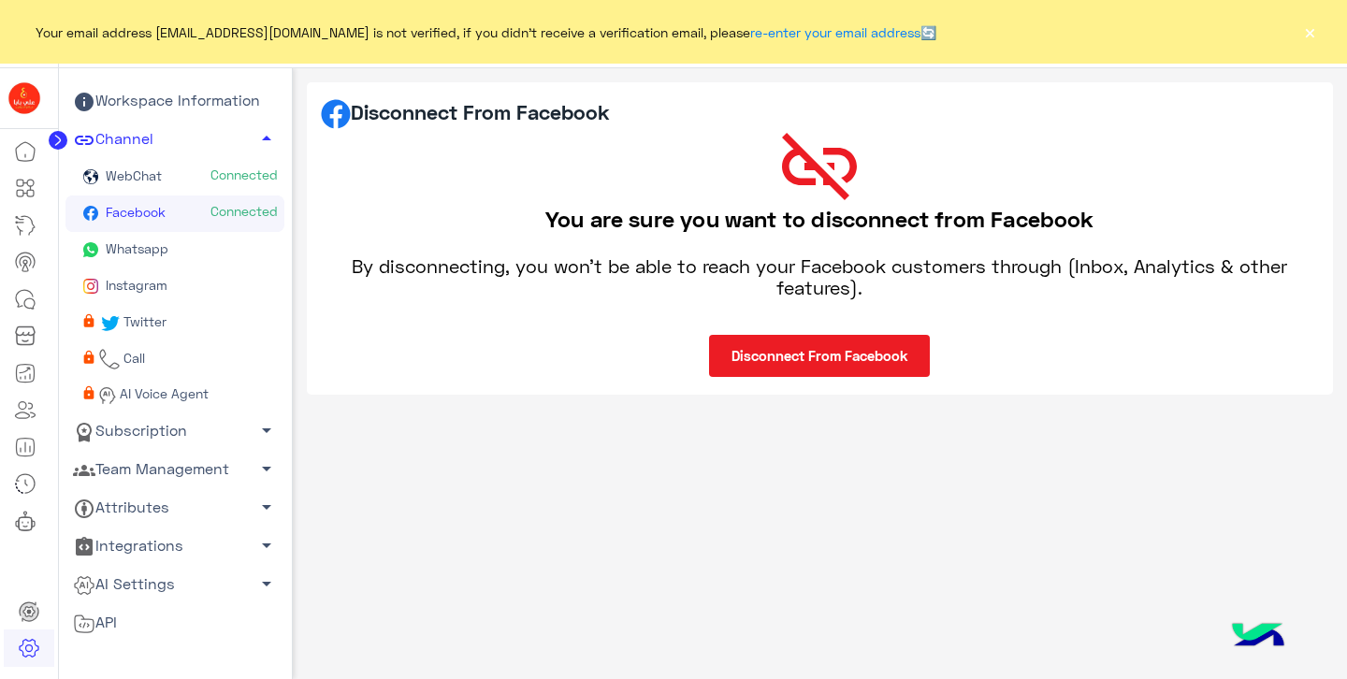
click at [841, 362] on button "Disconnect From Facebook" at bounding box center [819, 356] width 221 height 42
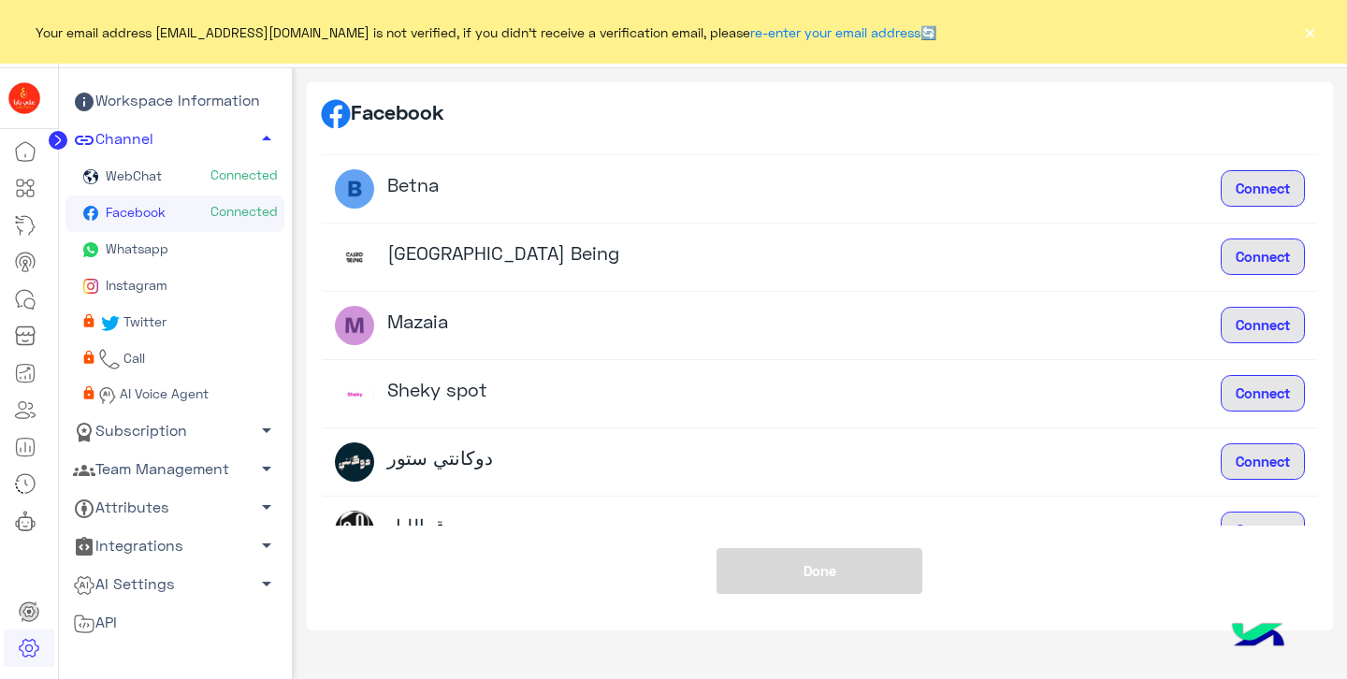
scroll to position [188, 0]
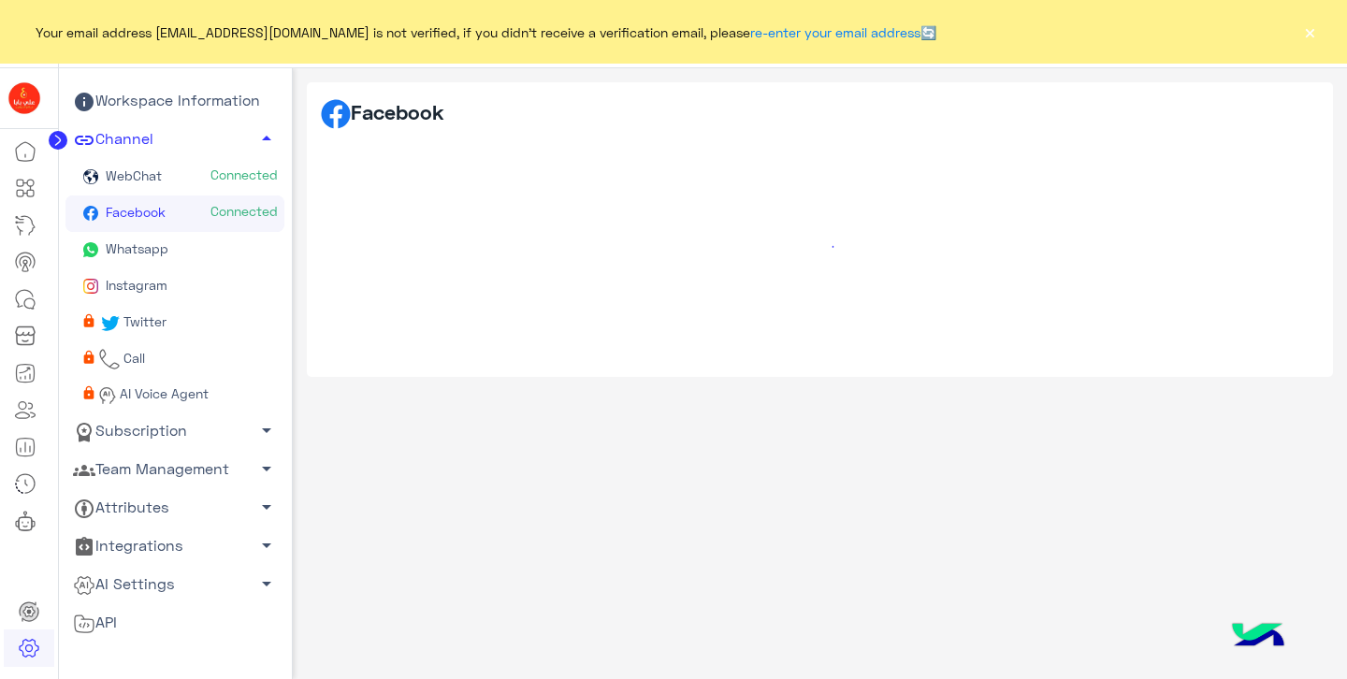
click at [162, 261] on link "Whatsapp" at bounding box center [174, 250] width 219 height 36
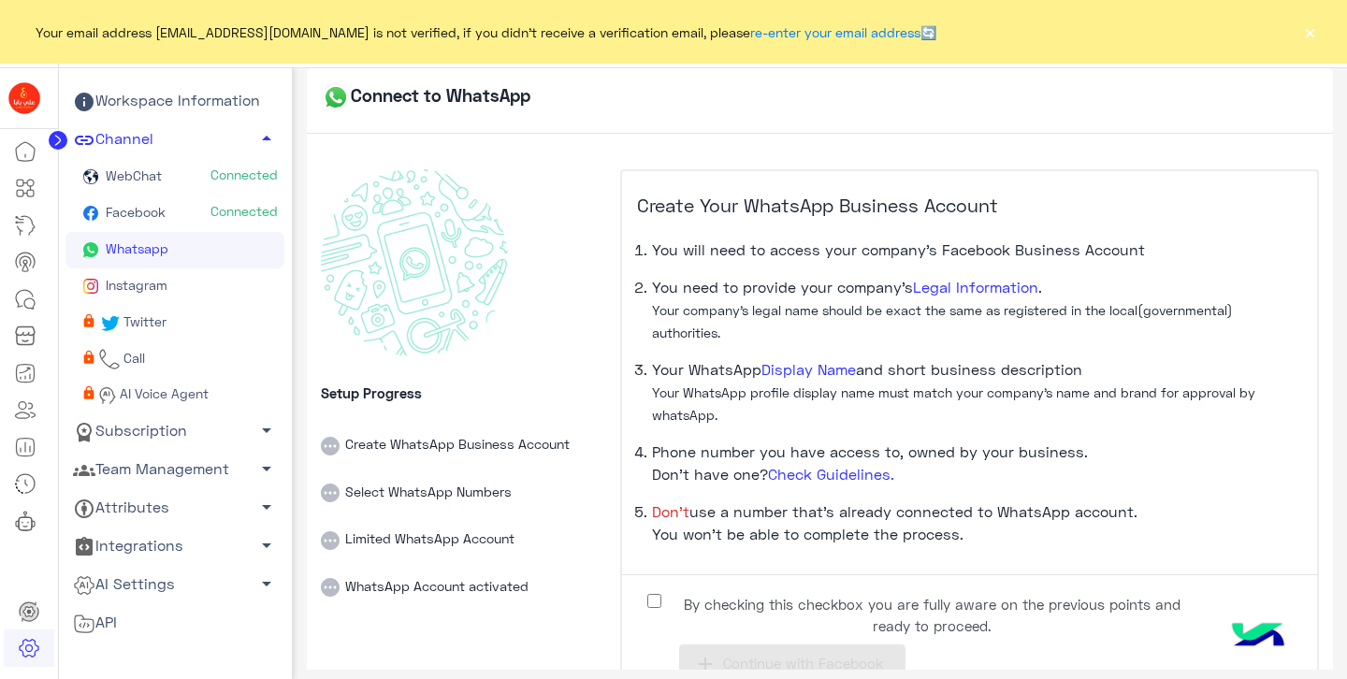
click at [168, 220] on link "Facebook Connected" at bounding box center [174, 214] width 219 height 36
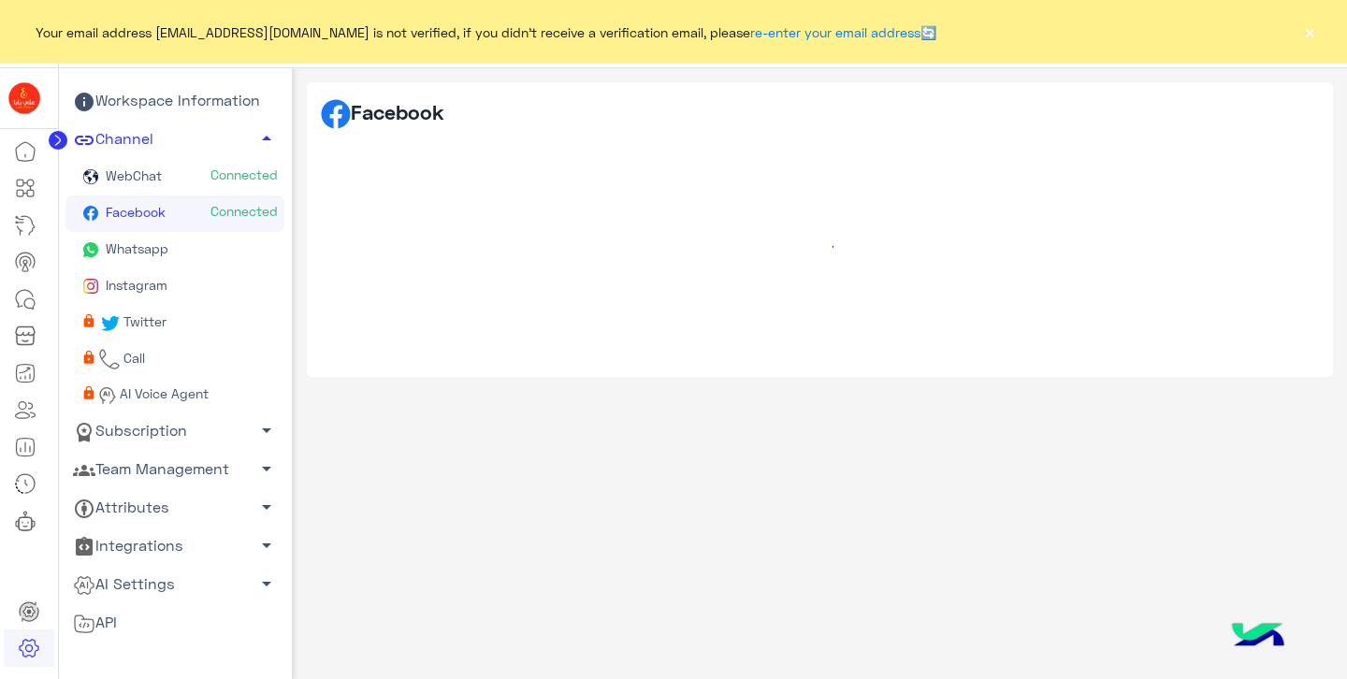
click at [1315, 26] on button "×" at bounding box center [1310, 31] width 19 height 19
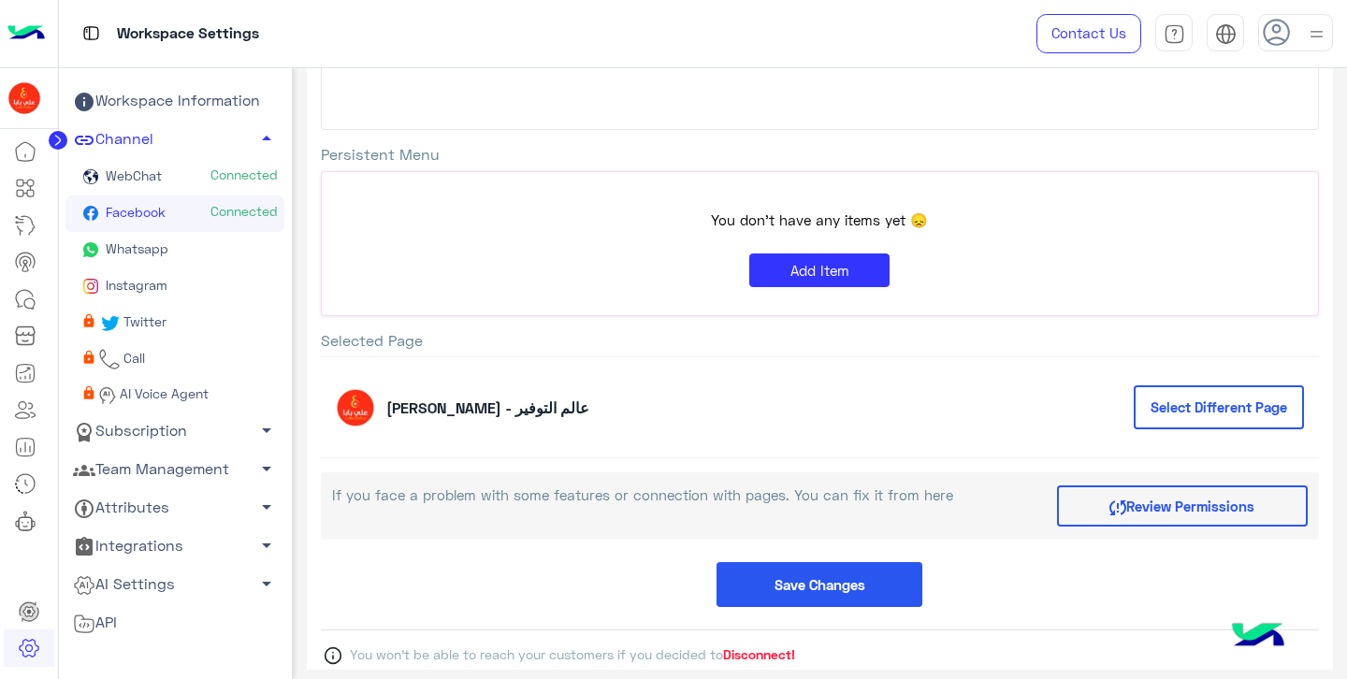
scroll to position [235, 0]
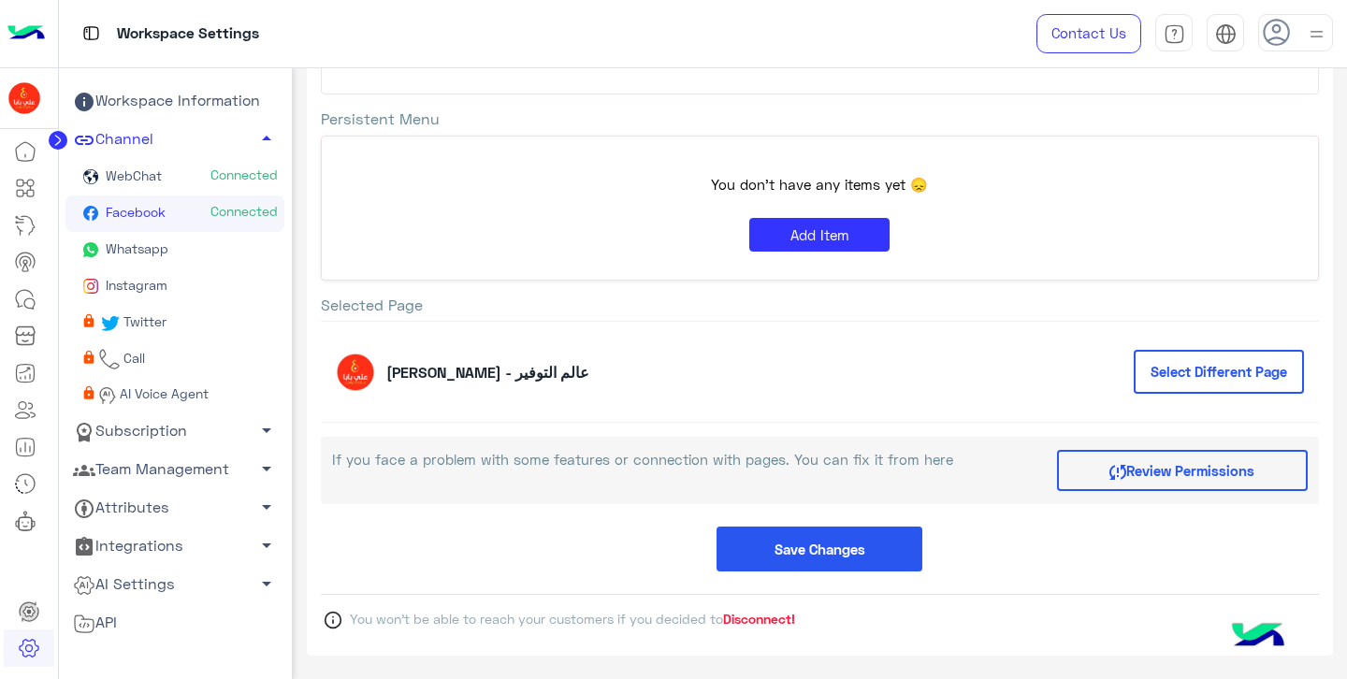
click at [763, 622] on span "Disconnect!" at bounding box center [759, 619] width 72 height 16
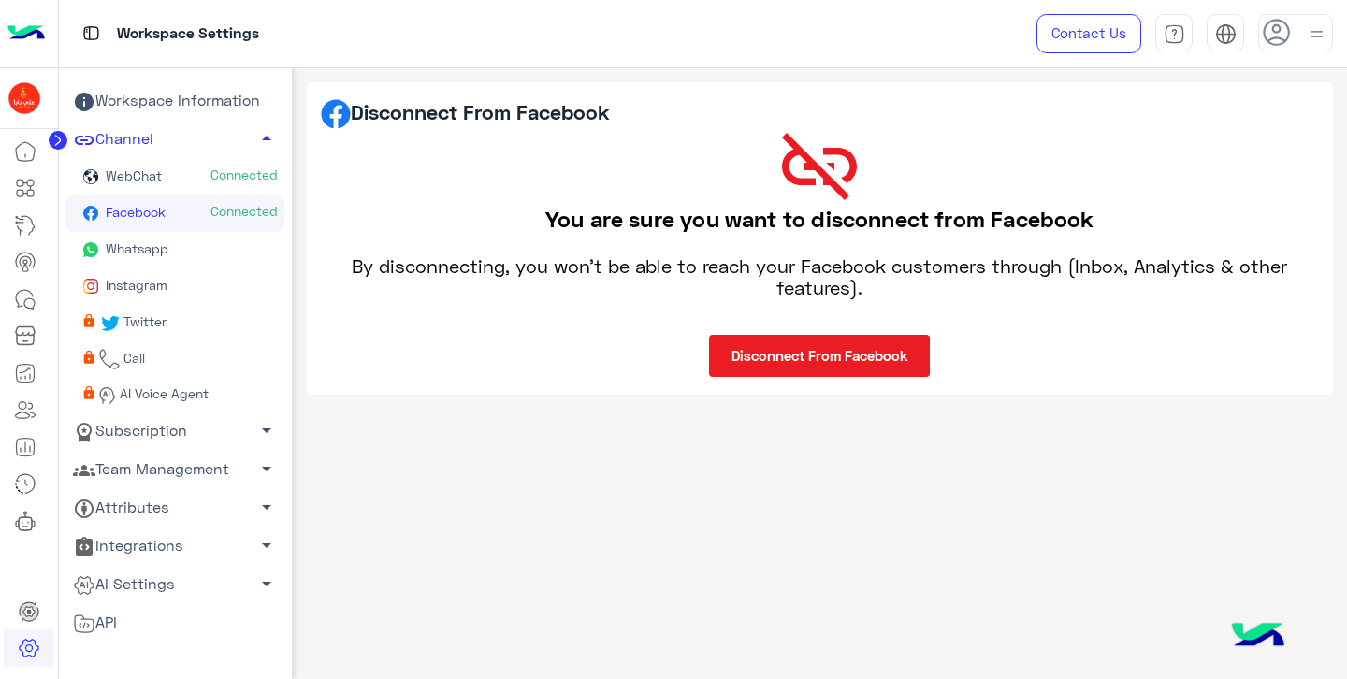
click at [827, 354] on button "Disconnect From Facebook" at bounding box center [819, 356] width 221 height 42
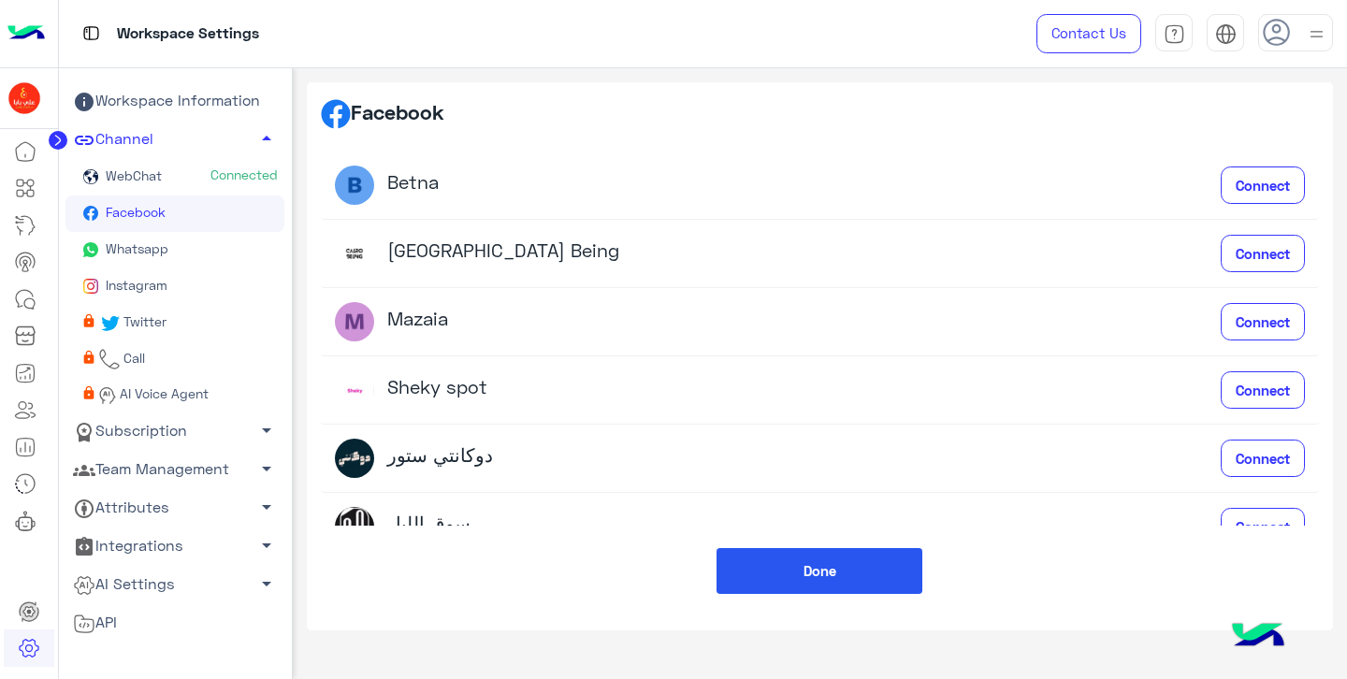
click at [833, 568] on button "Done" at bounding box center [820, 571] width 206 height 46
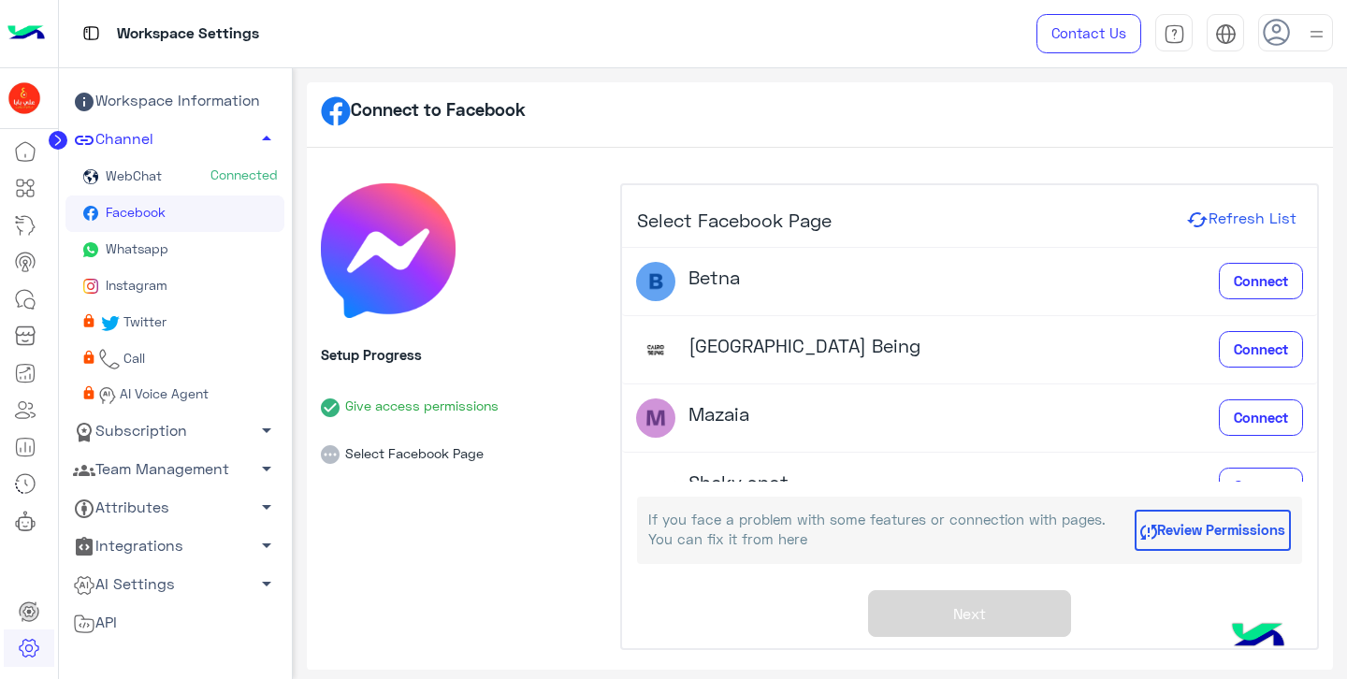
scroll to position [15, 0]
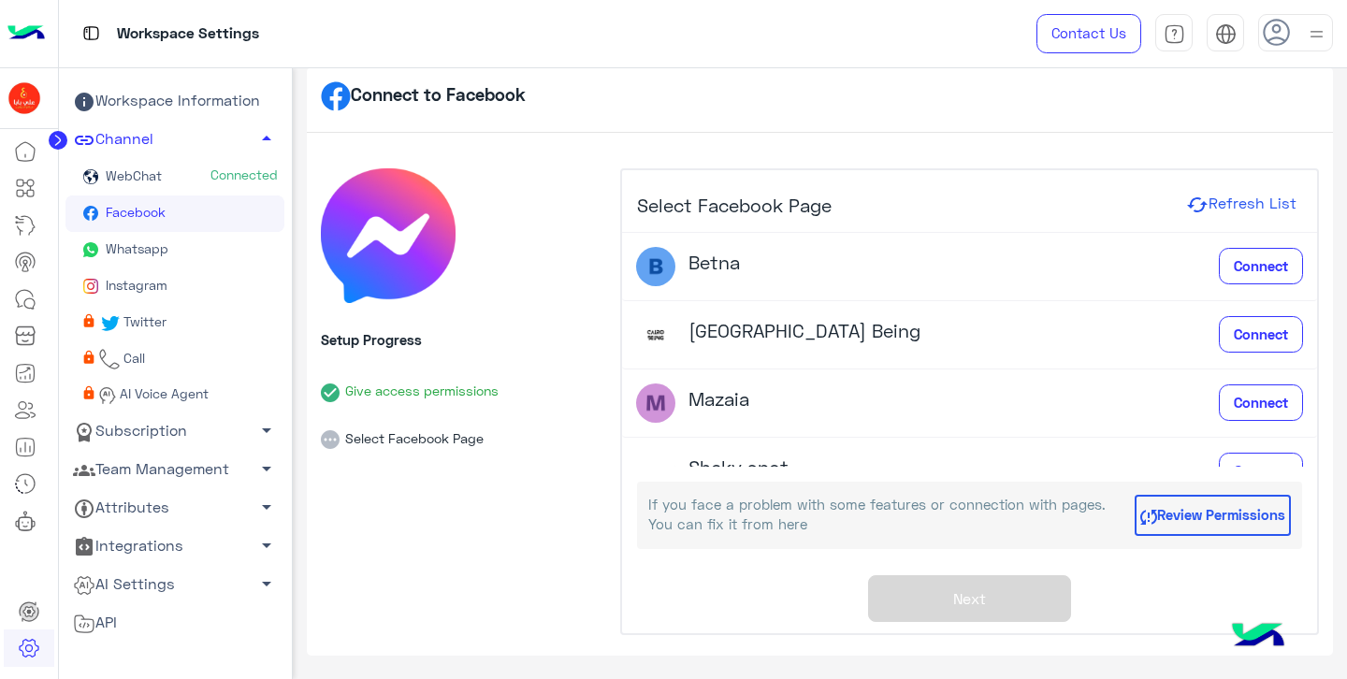
click at [168, 257] on link "Whatsapp" at bounding box center [174, 250] width 219 height 36
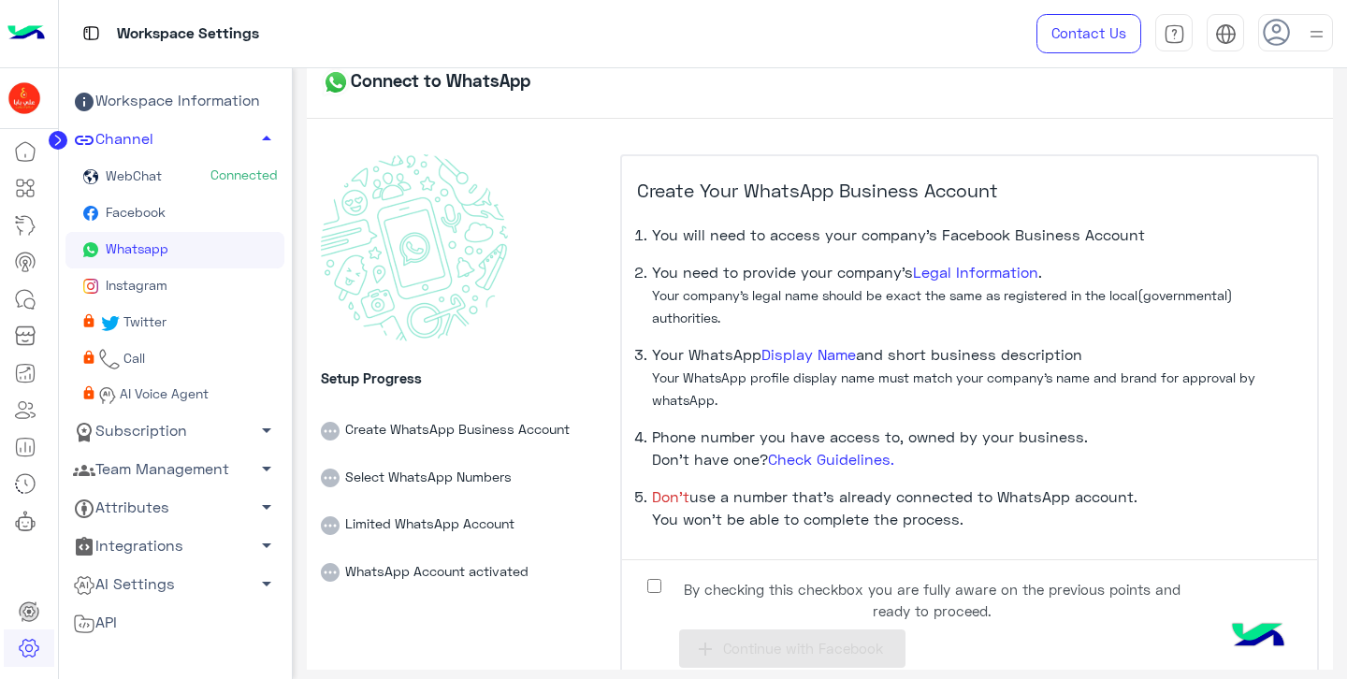
click at [187, 213] on link "Facebook" at bounding box center [174, 214] width 219 height 36
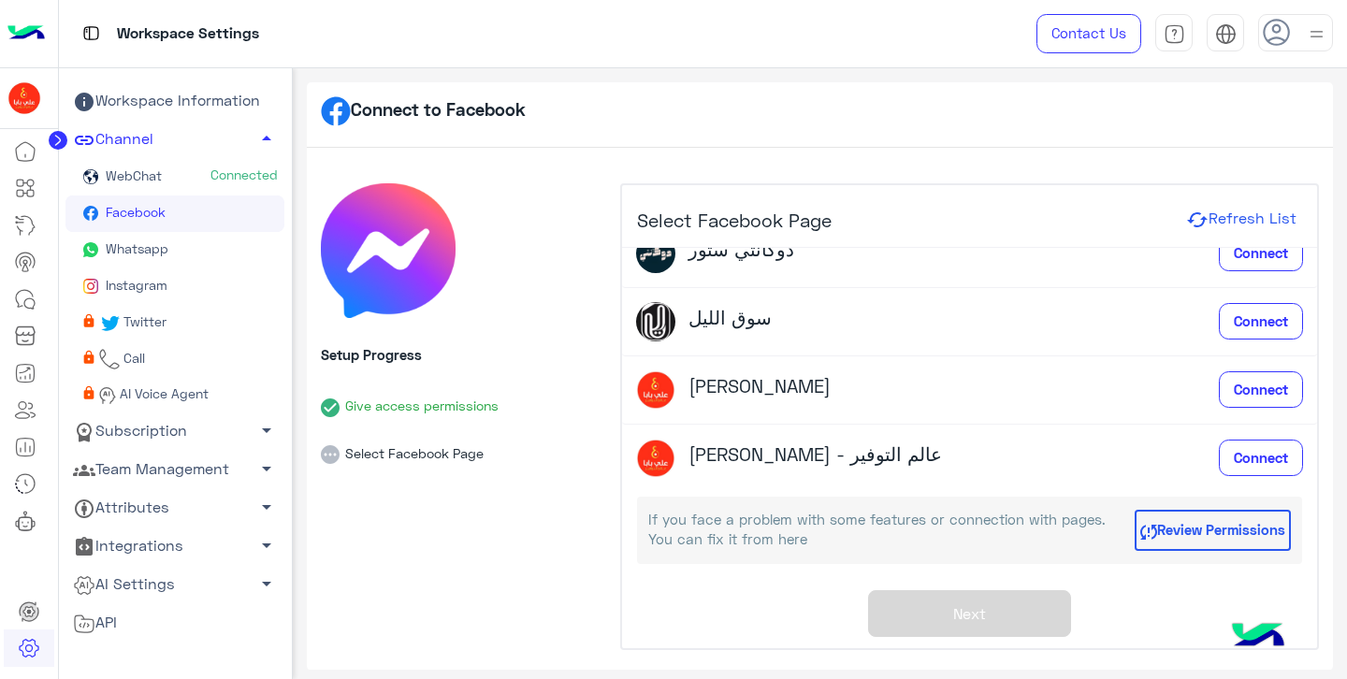
scroll to position [312, 0]
